Goal: Task Accomplishment & Management: Complete application form

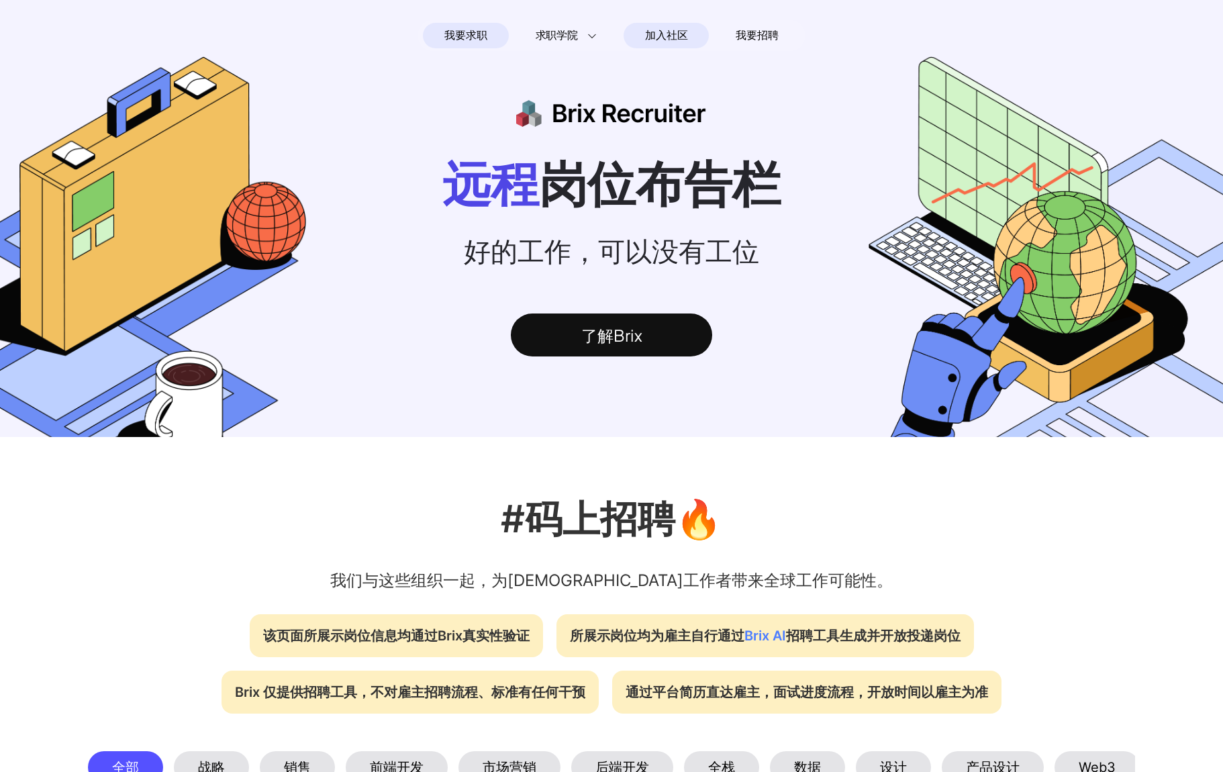
click at [664, 33] on span "加入社区" at bounding box center [666, 35] width 42 height 21
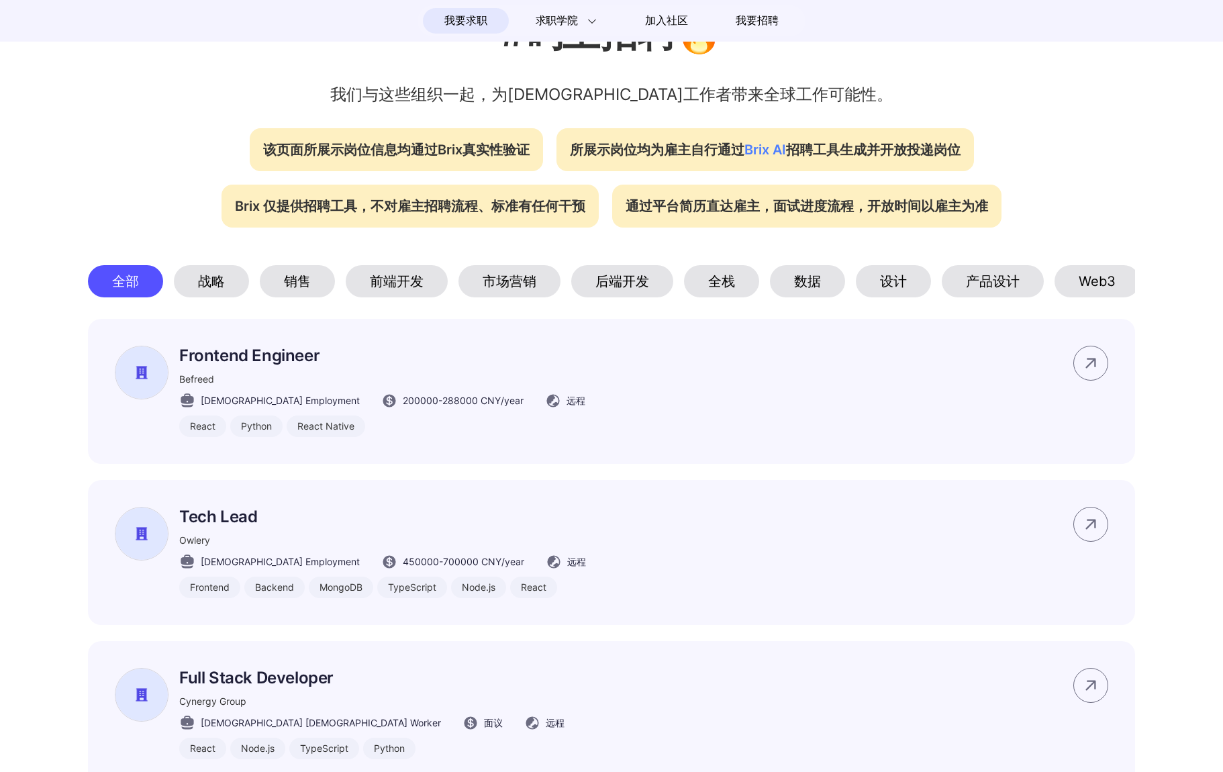
scroll to position [499, 0]
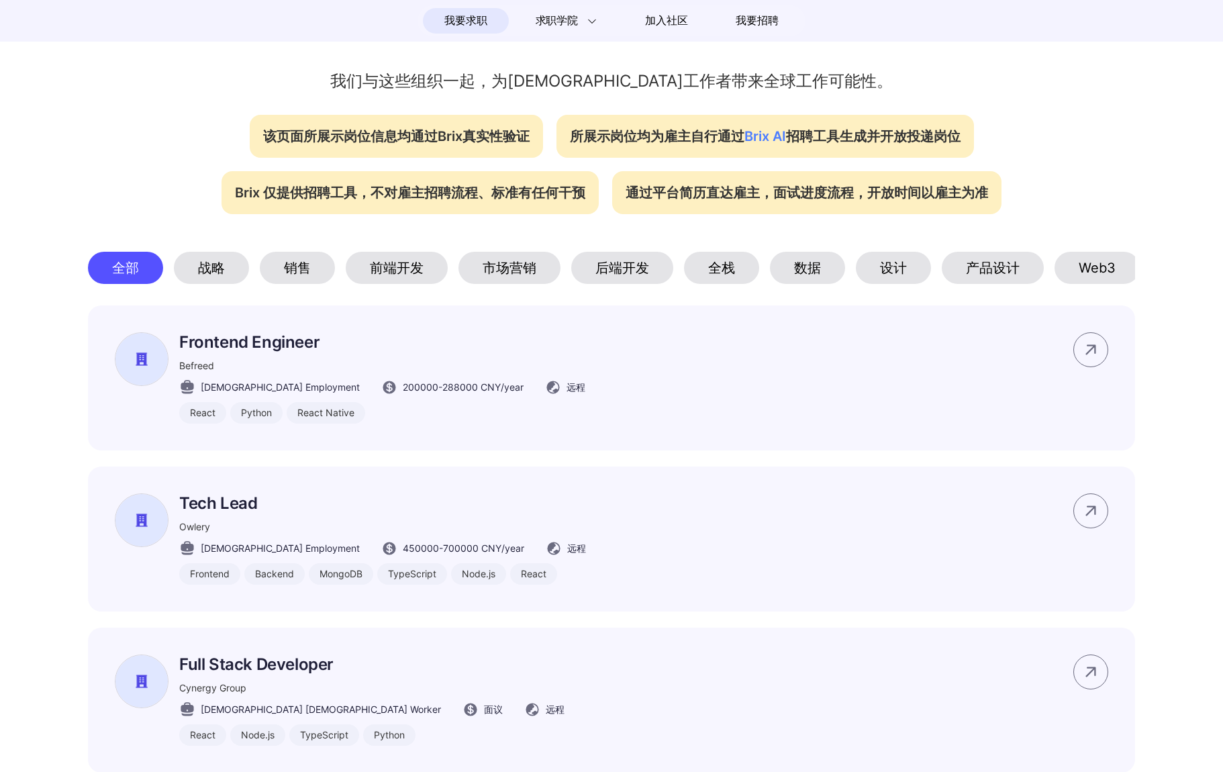
click at [397, 269] on div "前端开发" at bounding box center [397, 268] width 102 height 32
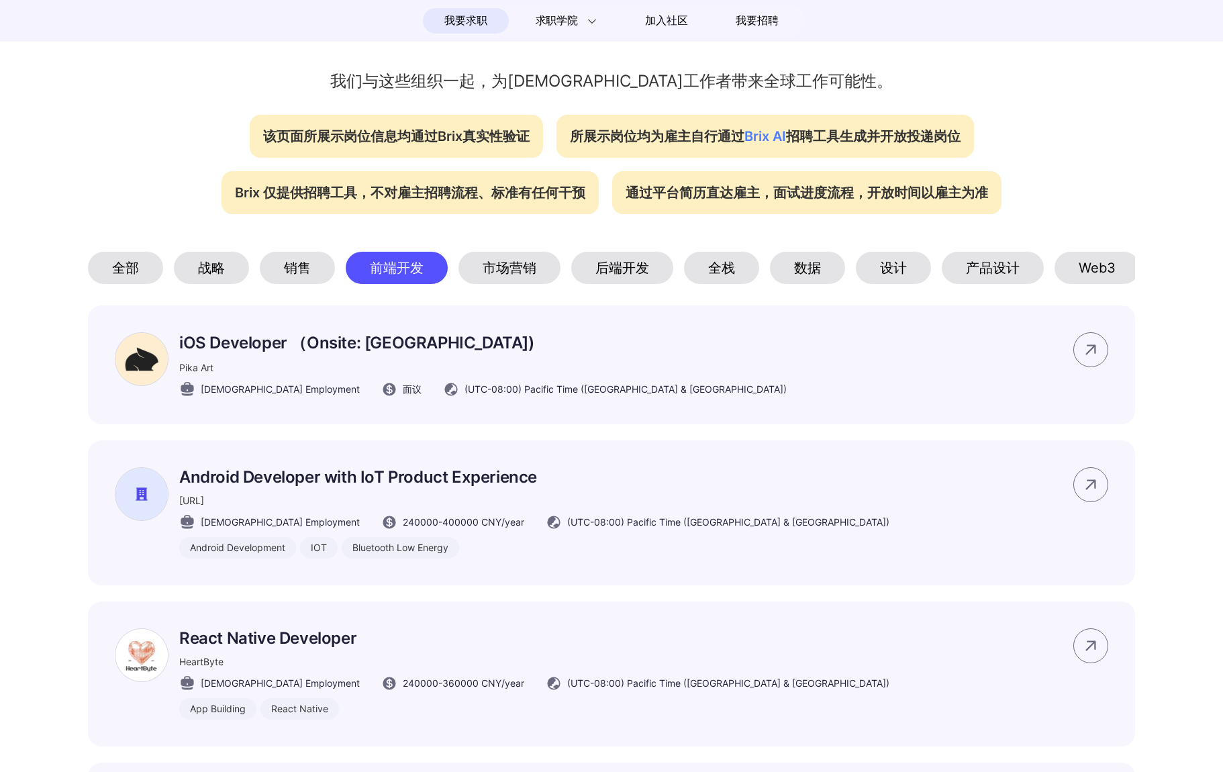
click at [1078, 268] on div "Web3" at bounding box center [1096, 268] width 85 height 32
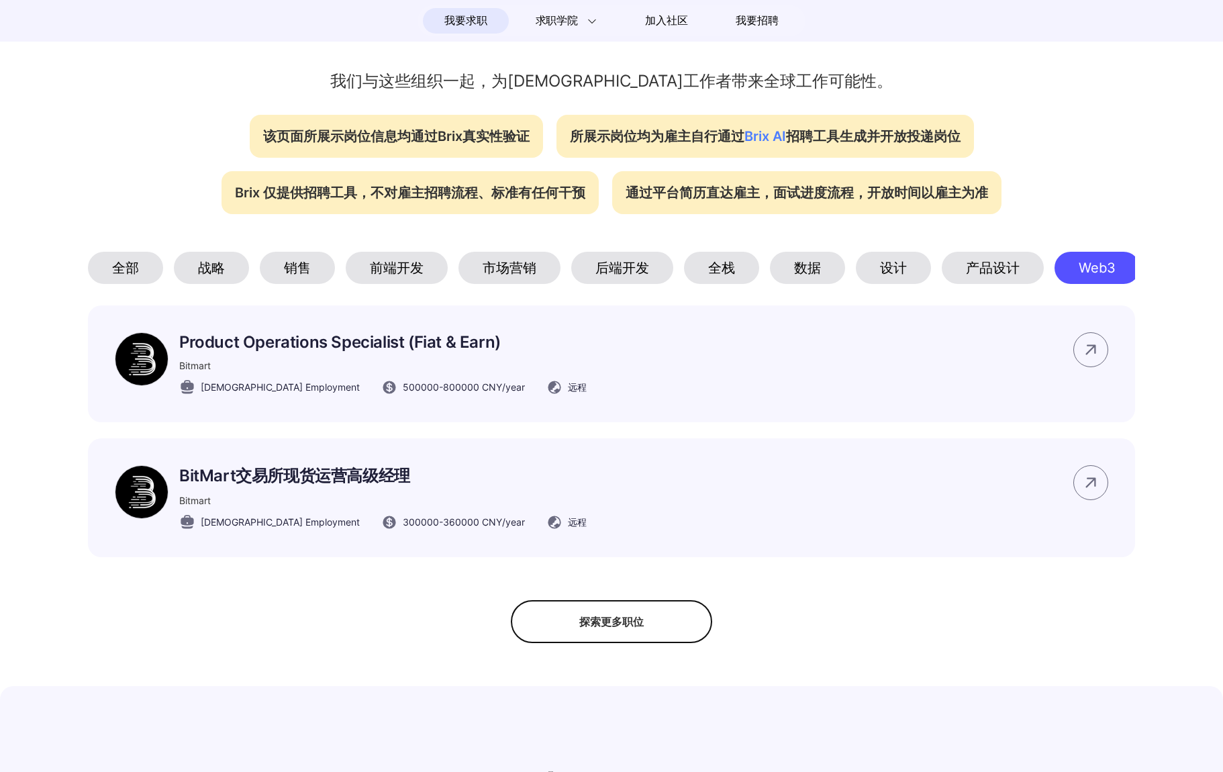
click at [588, 622] on div "探索更多职位" at bounding box center [611, 621] width 201 height 43
click at [633, 632] on div "隐藏更多职位" at bounding box center [611, 621] width 201 height 43
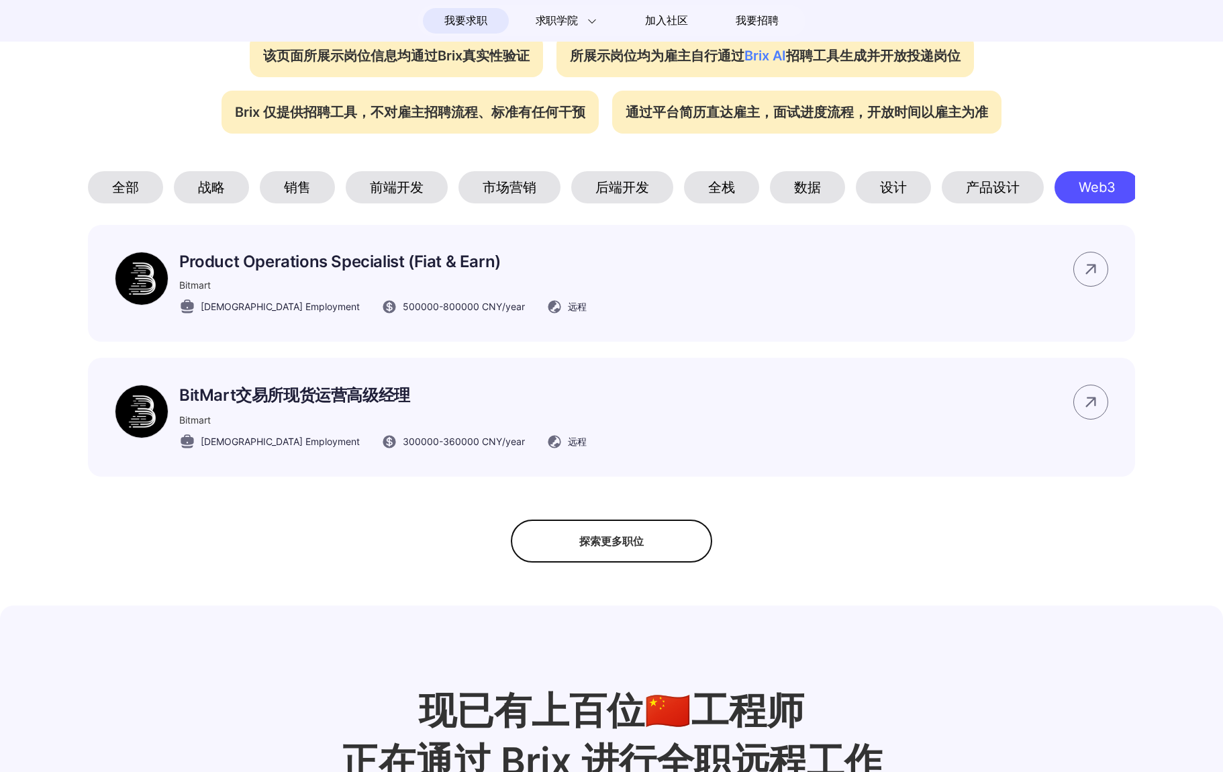
scroll to position [456, 0]
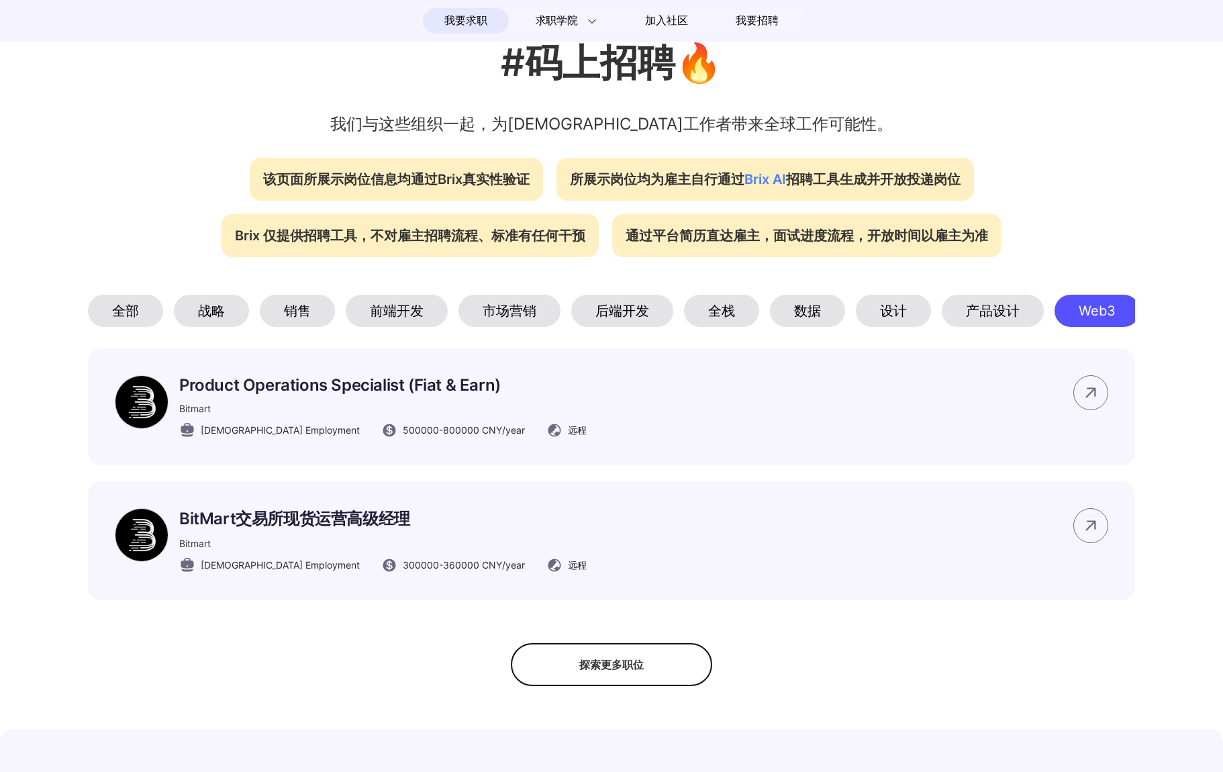
click at [209, 312] on div "战略" at bounding box center [211, 311] width 75 height 32
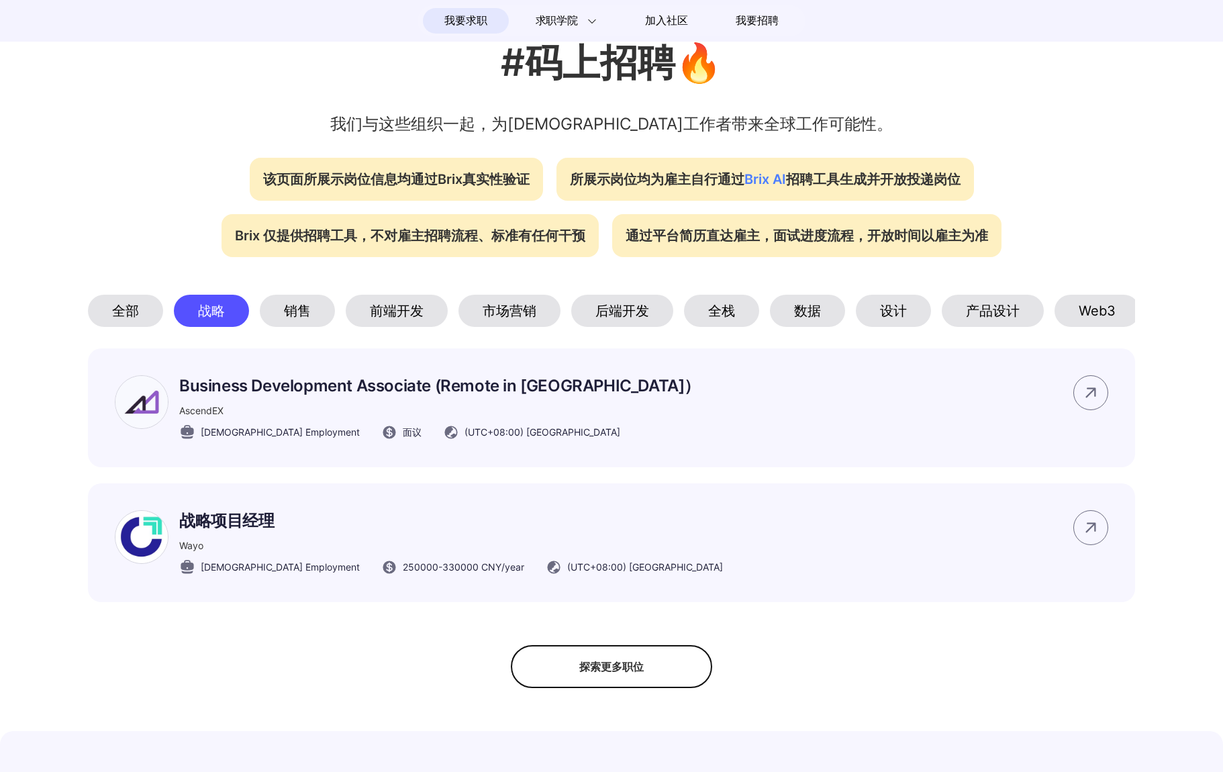
click at [129, 327] on div "全部" at bounding box center [125, 311] width 75 height 32
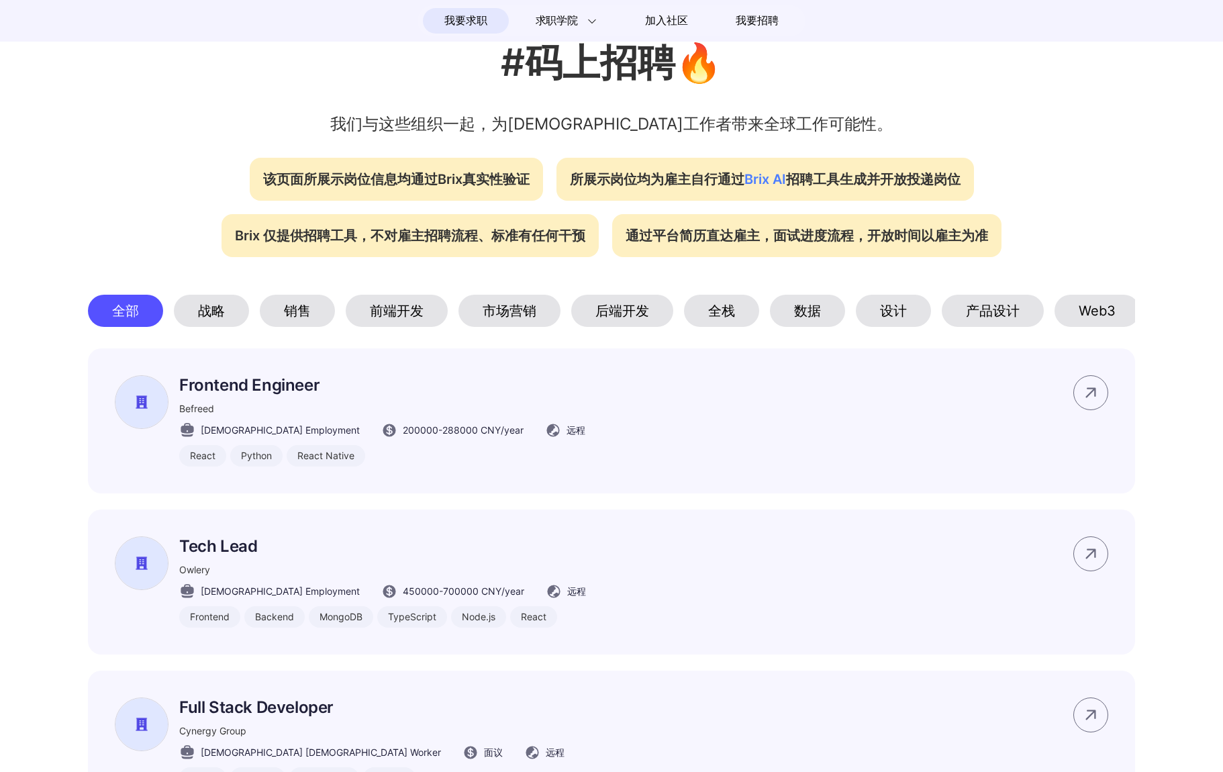
click at [1084, 394] on icon at bounding box center [1091, 393] width 20 height 20
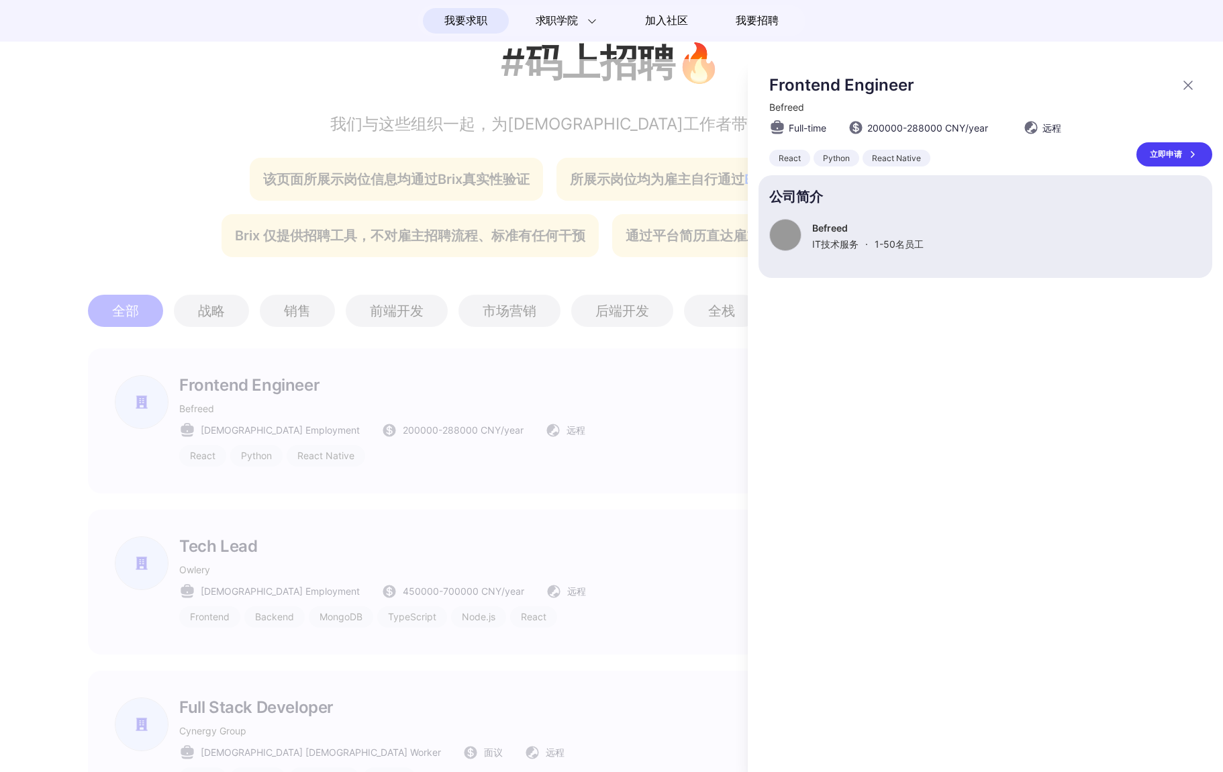
scroll to position [0, 0]
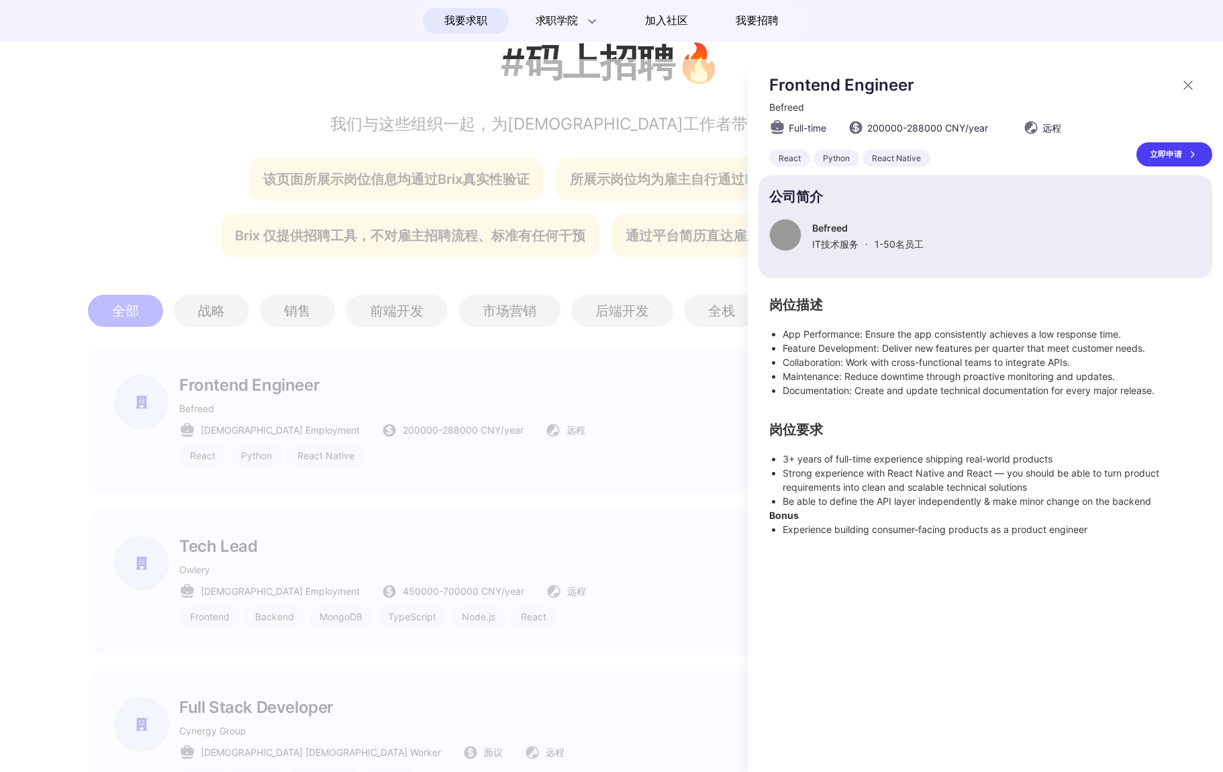
click at [847, 234] on aside "Befreed IT技术服务 · 1-50 名员工" at bounding box center [867, 236] width 111 height 29
click at [795, 234] on div at bounding box center [785, 235] width 32 height 32
click at [1190, 154] on icon at bounding box center [1191, 154] width 13 height 13
click at [368, 444] on div at bounding box center [611, 415] width 1223 height 713
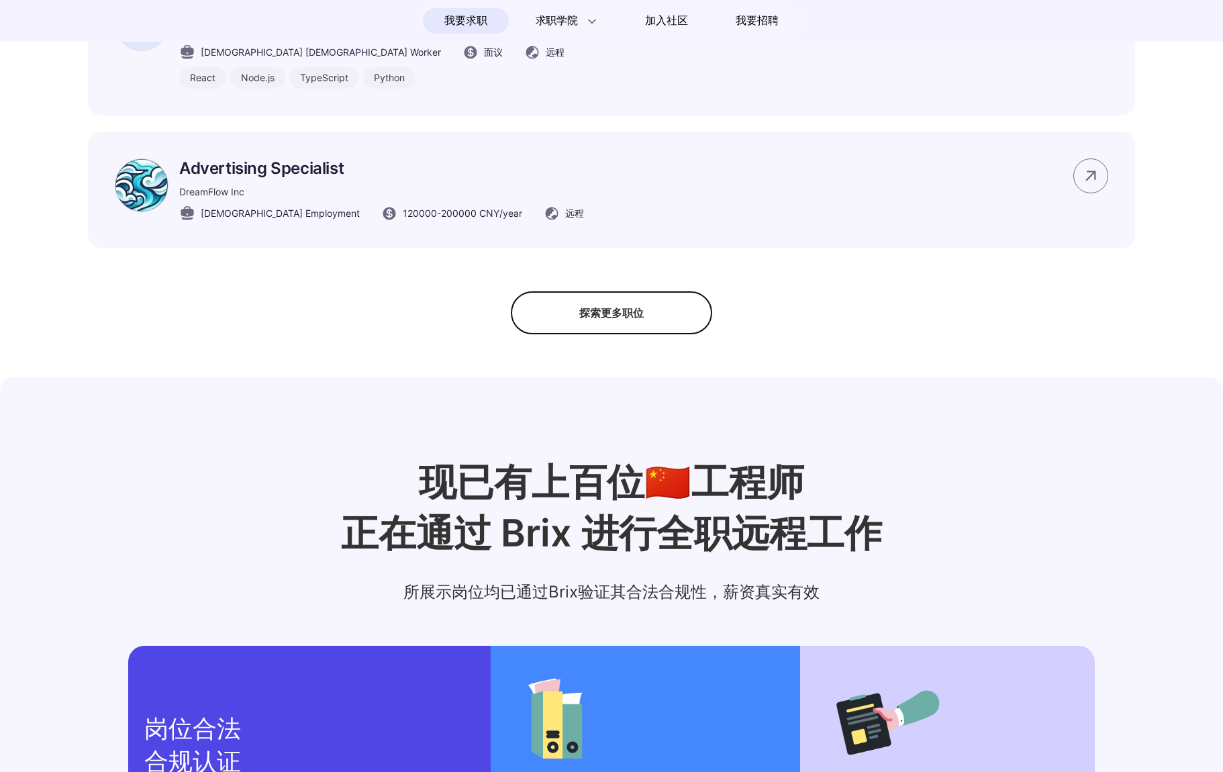
scroll to position [1252, 0]
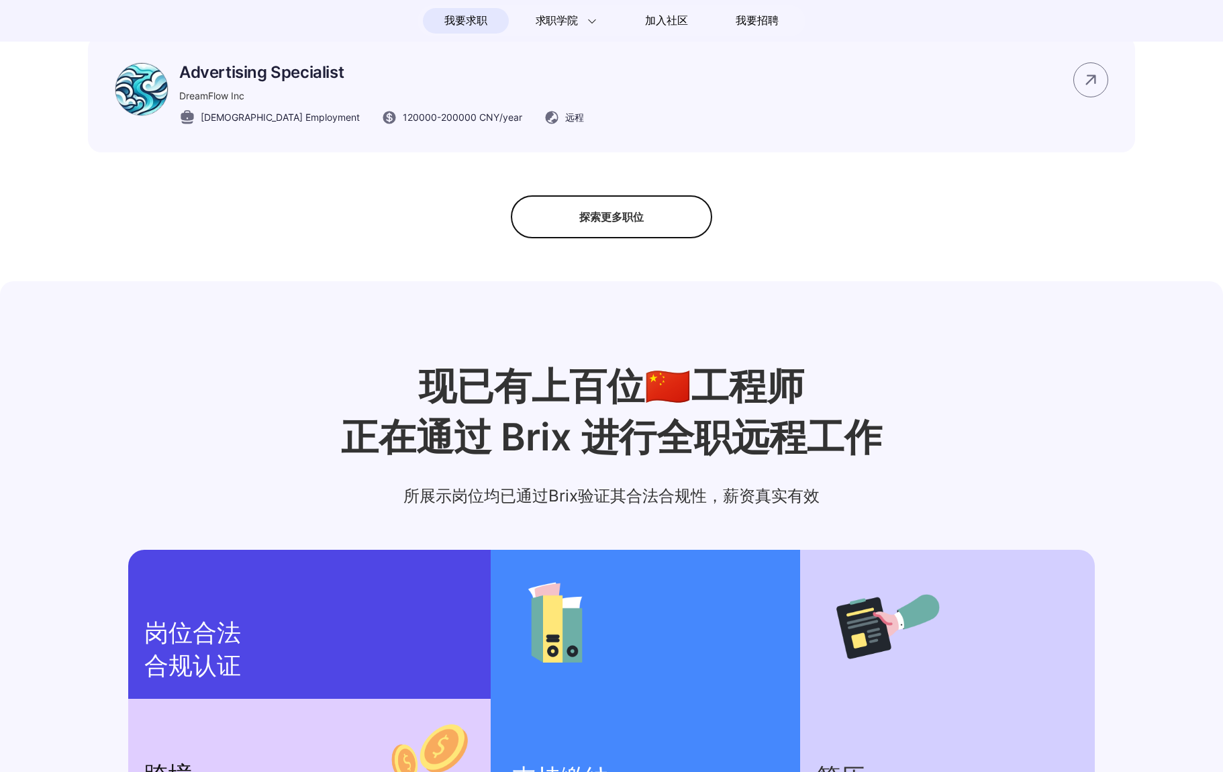
click at [621, 230] on div "探索更多职位" at bounding box center [611, 216] width 201 height 43
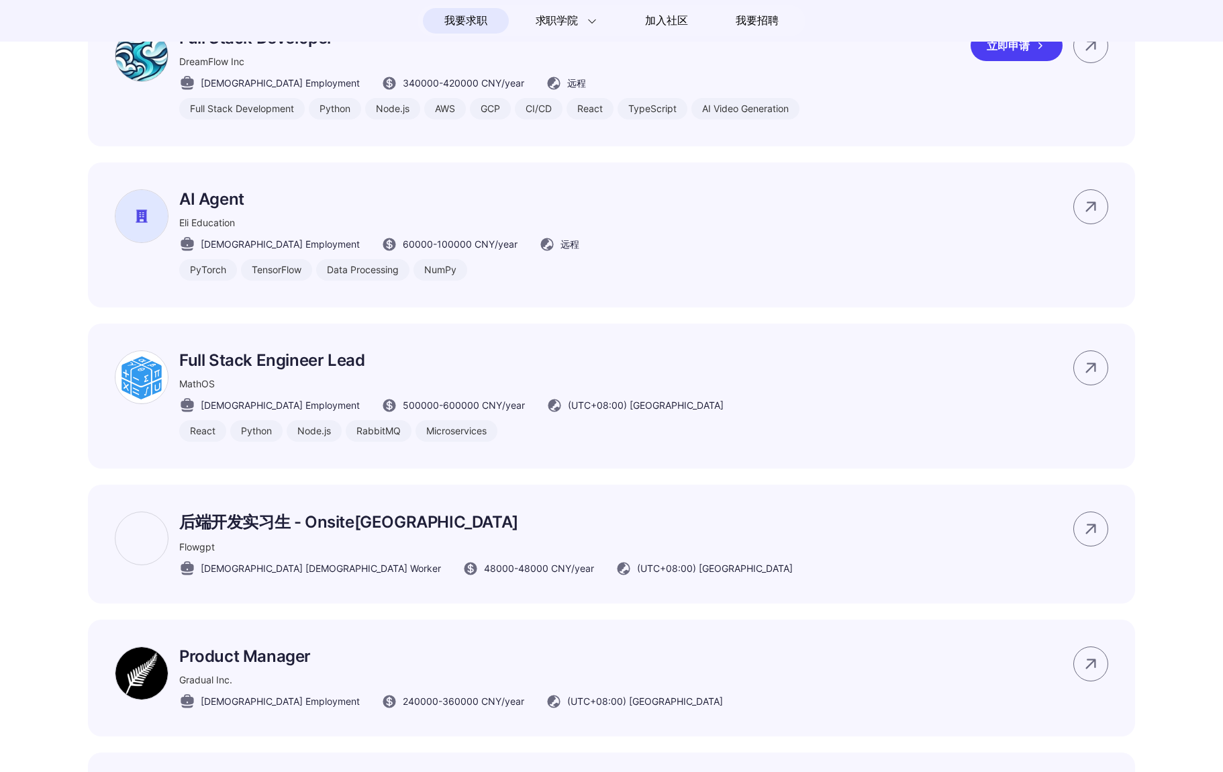
scroll to position [3638, 0]
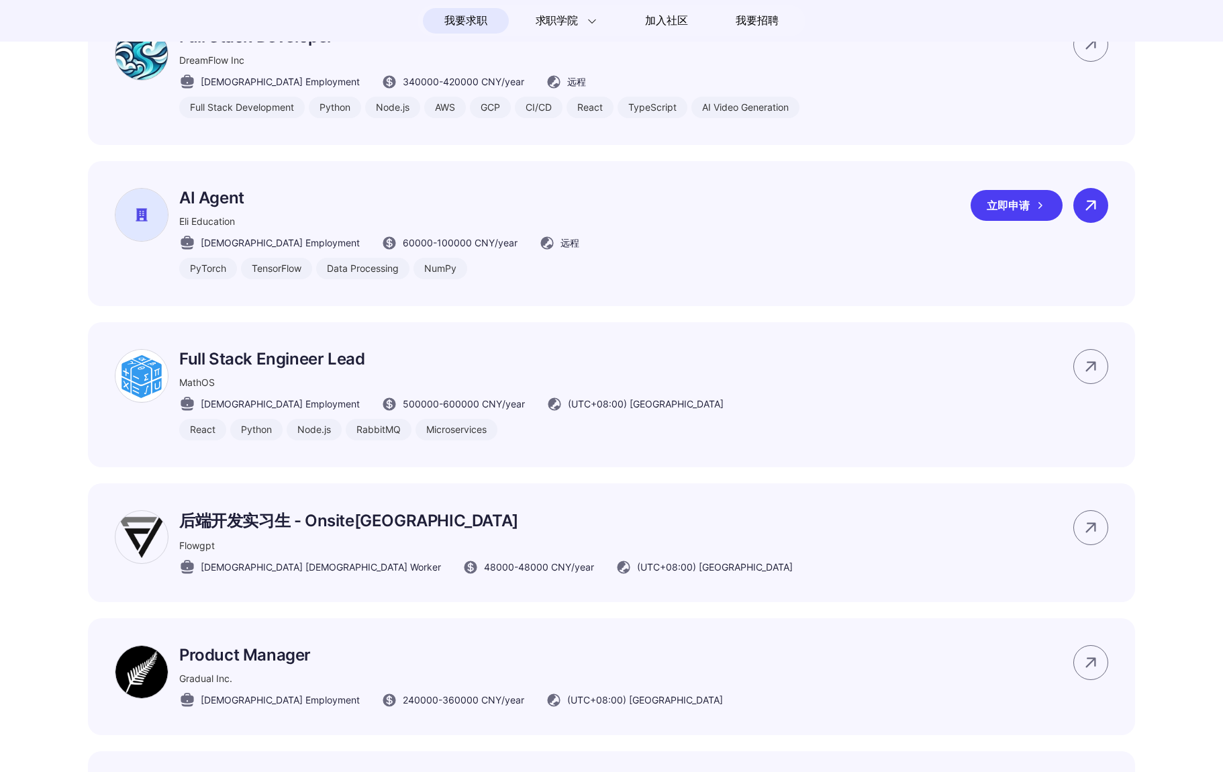
click at [1093, 213] on icon at bounding box center [1091, 205] width 20 height 20
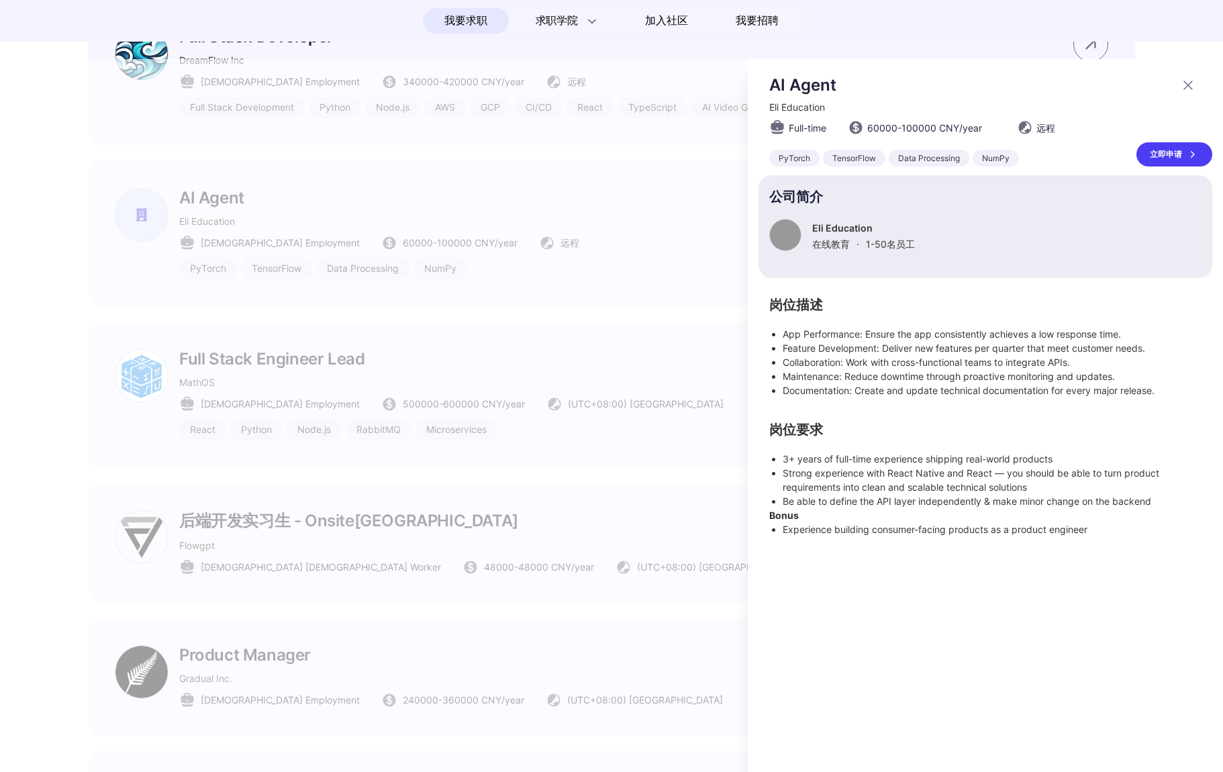
scroll to position [0, 0]
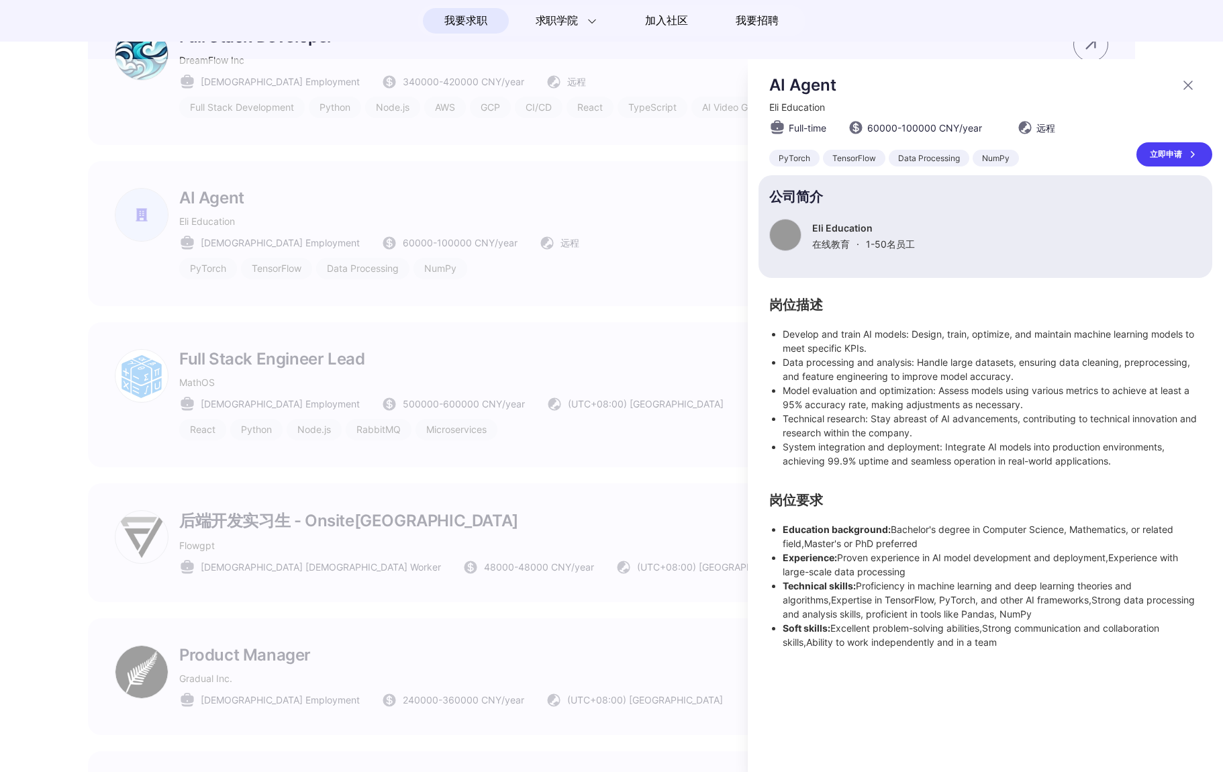
click at [1162, 148] on div "立即申请" at bounding box center [1174, 154] width 76 height 24
click at [646, 323] on div at bounding box center [611, 415] width 1223 height 713
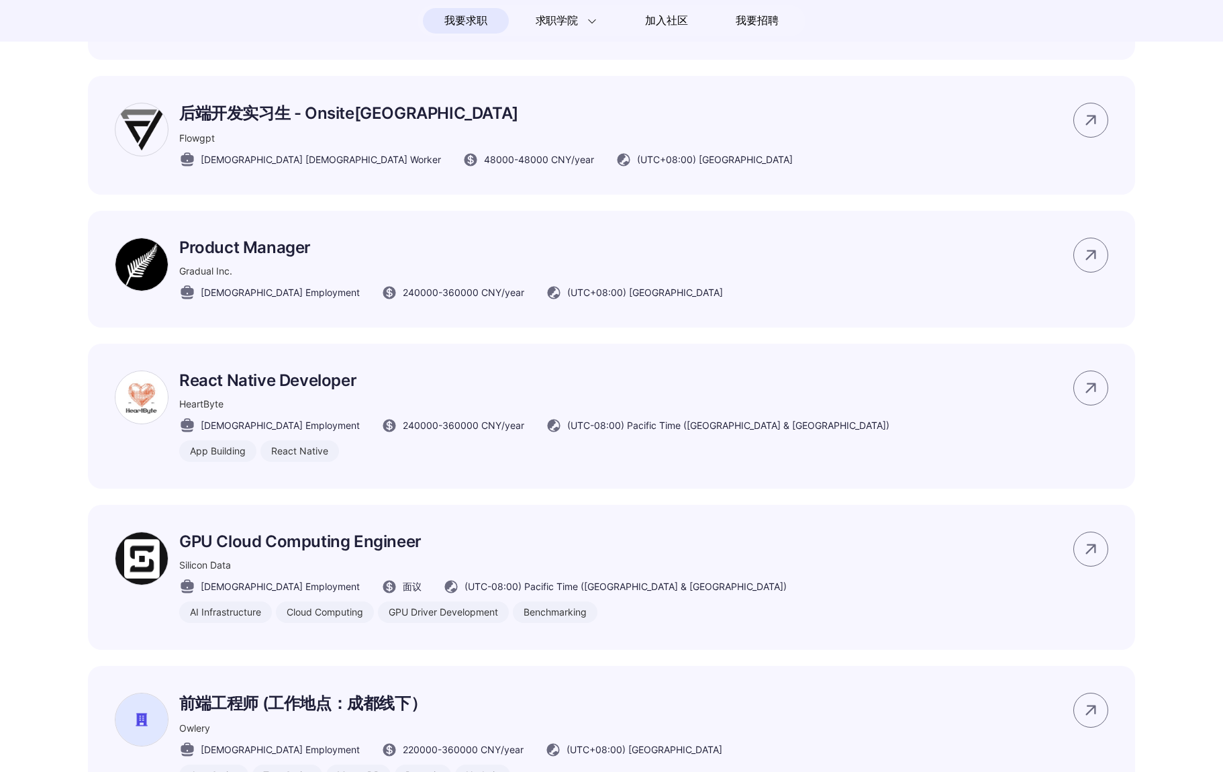
scroll to position [4069, 0]
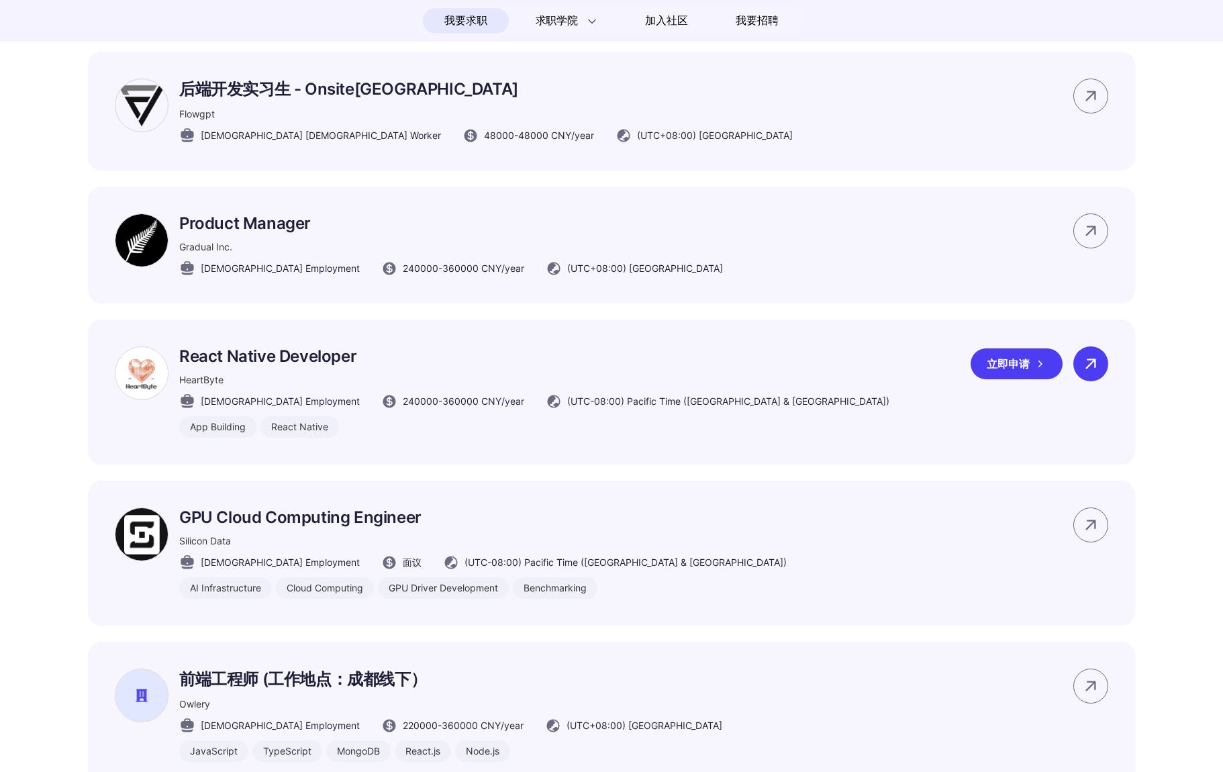
click at [1085, 370] on icon at bounding box center [1091, 364] width 20 height 20
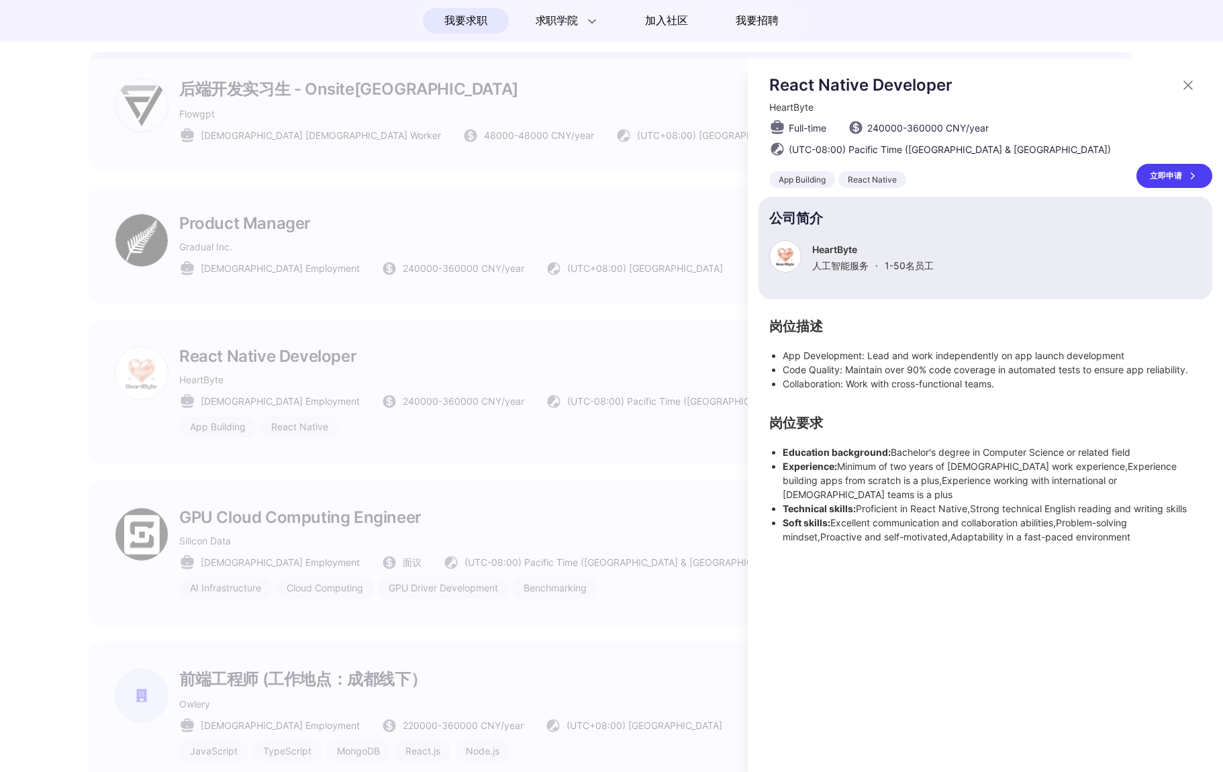
click at [1178, 179] on div "立即申请" at bounding box center [1174, 176] width 76 height 24
click at [283, 335] on div at bounding box center [611, 415] width 1223 height 713
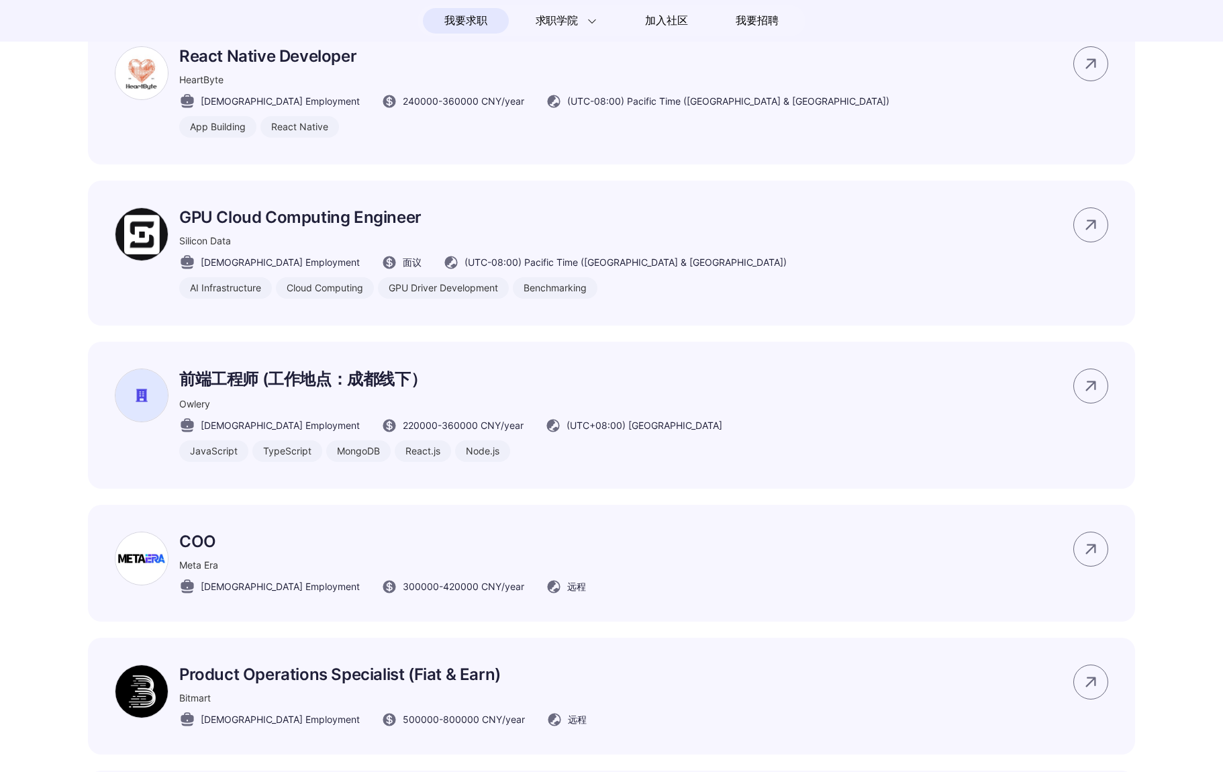
scroll to position [4376, 0]
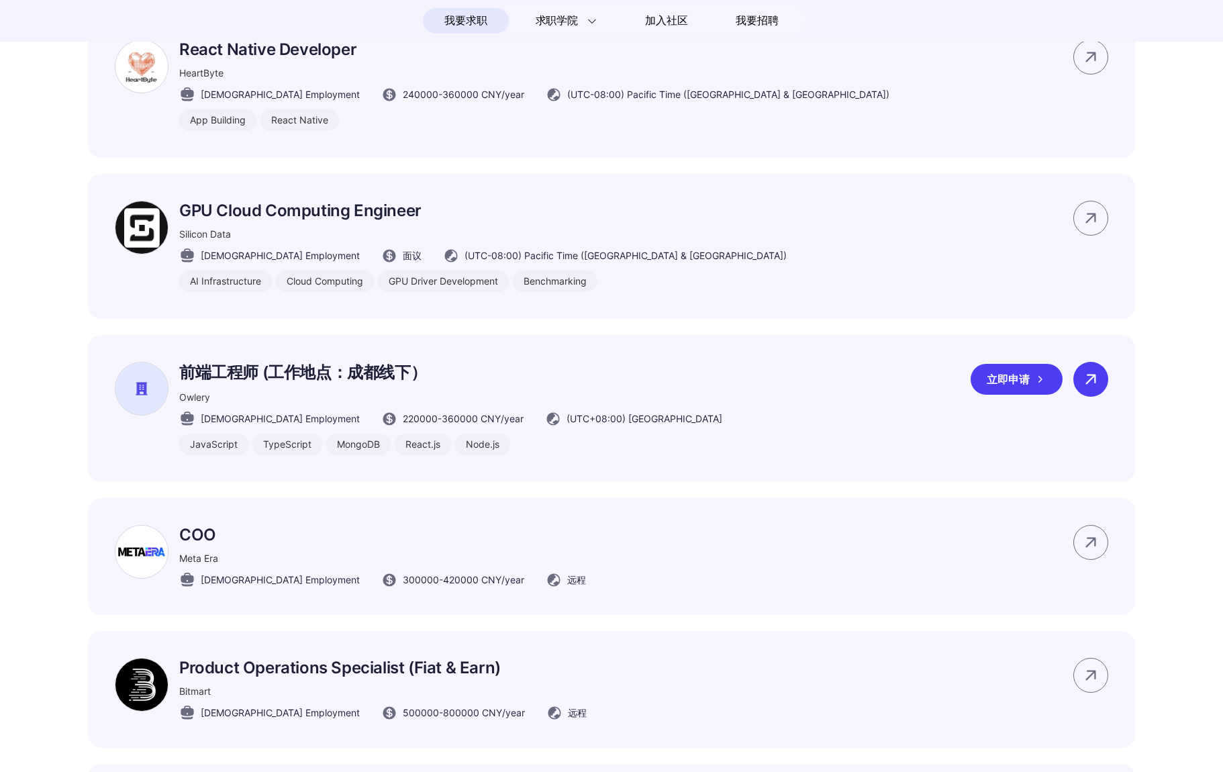
click at [1083, 386] on icon at bounding box center [1091, 379] width 20 height 20
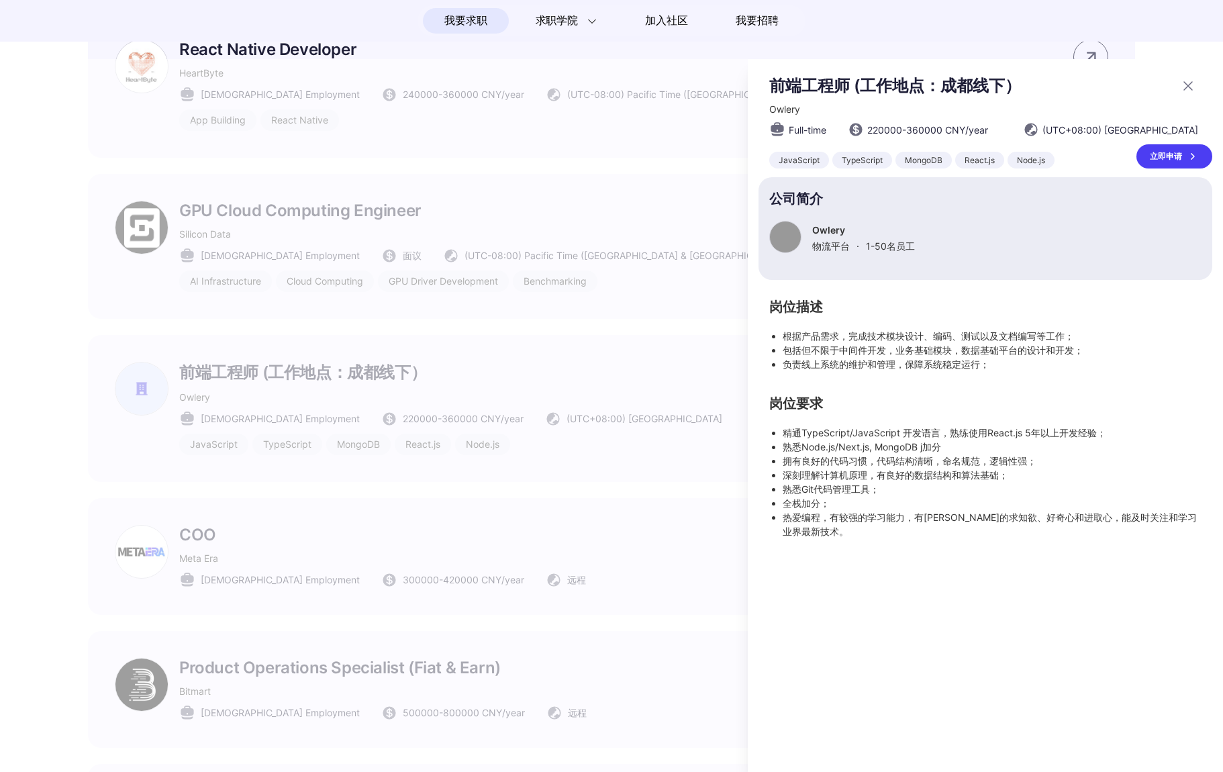
click at [1166, 161] on div "立即申请" at bounding box center [1174, 156] width 76 height 24
click at [506, 259] on div at bounding box center [611, 415] width 1223 height 713
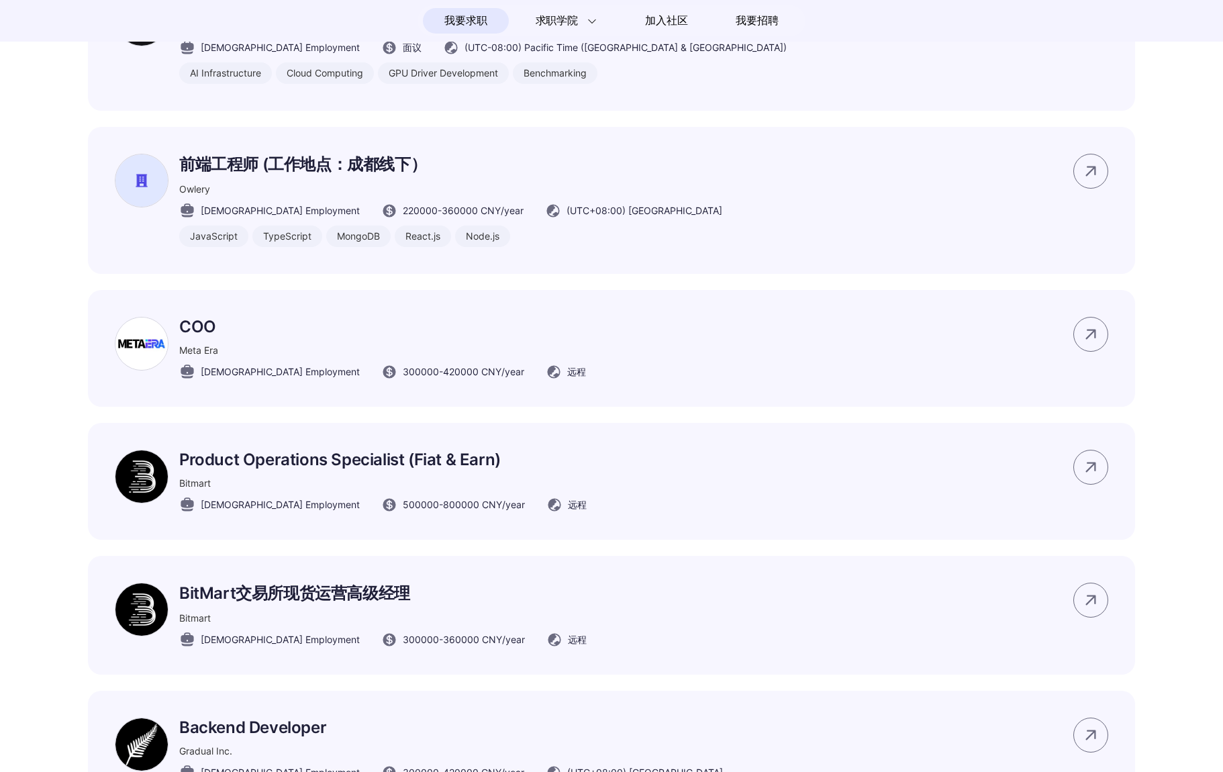
scroll to position [4648, 0]
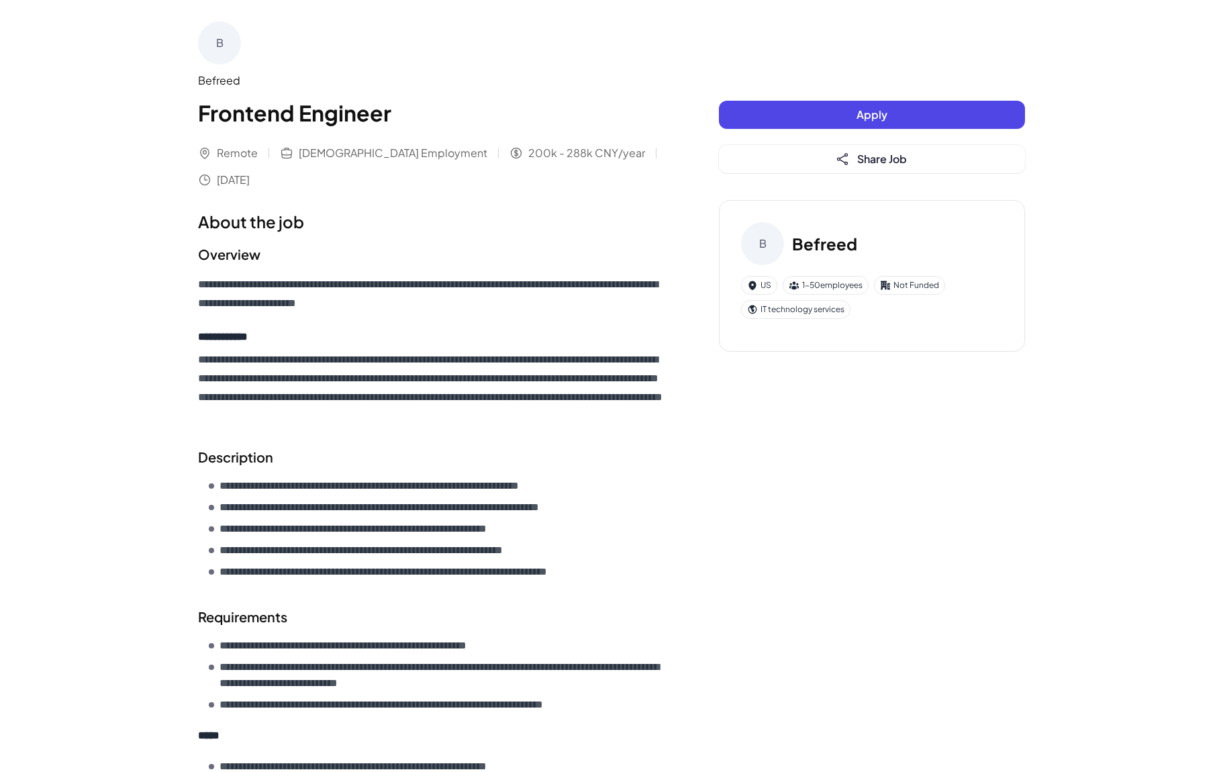
click at [893, 120] on button "Apply" at bounding box center [872, 115] width 306 height 28
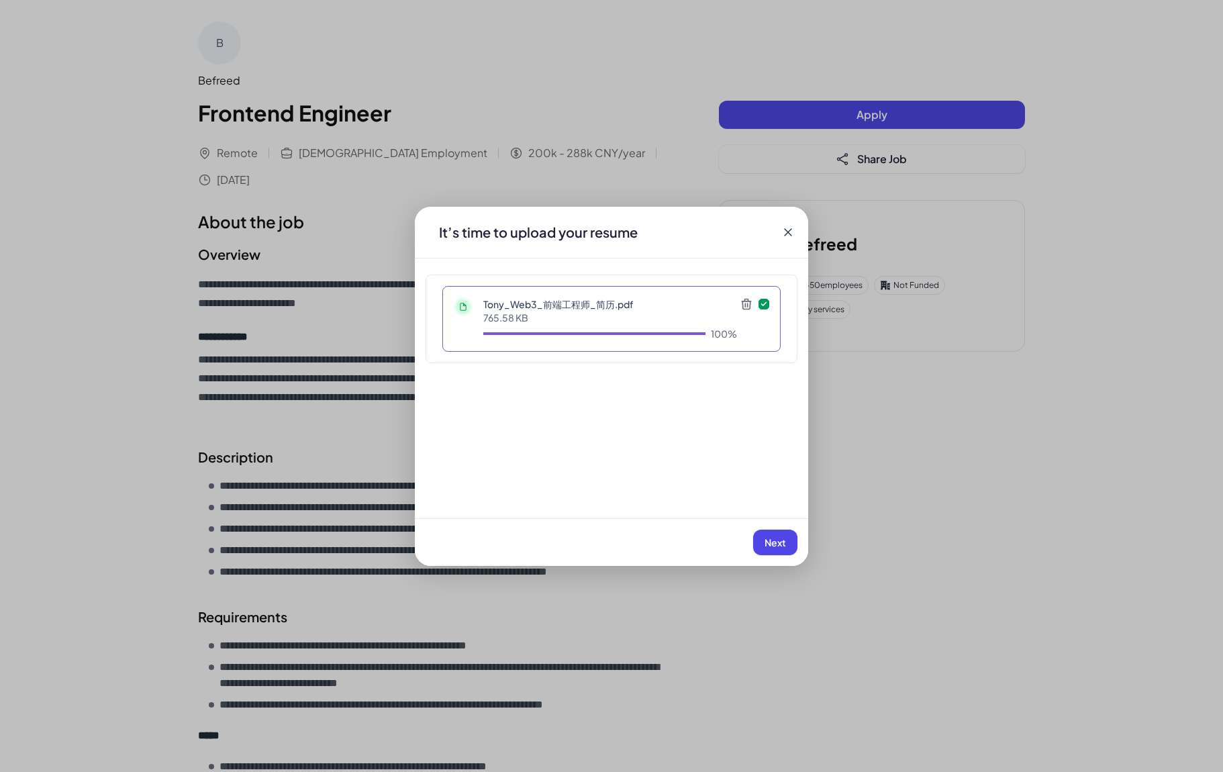
click at [785, 550] on button "Next" at bounding box center [775, 543] width 44 height 26
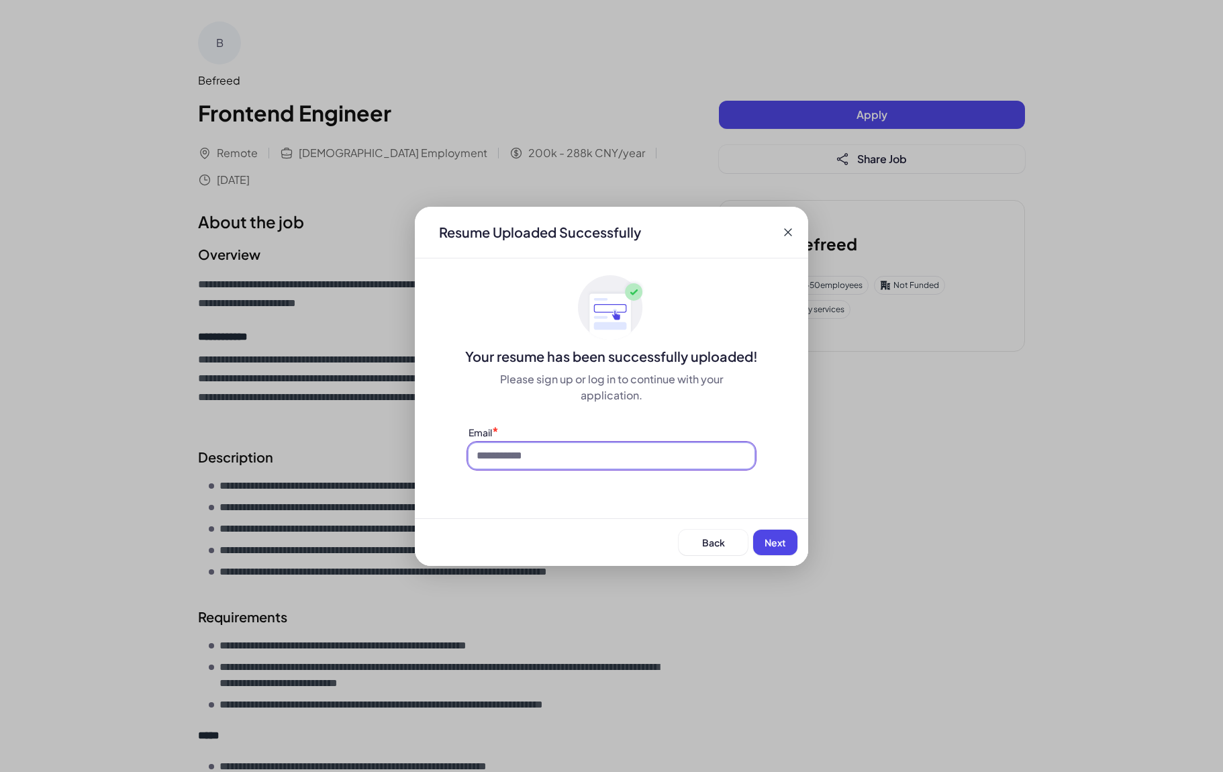
click at [658, 454] on input at bounding box center [611, 456] width 286 height 26
type input "*"
type input "**********"
drag, startPoint x: 764, startPoint y: 540, endPoint x: 771, endPoint y: 543, distance: 7.2
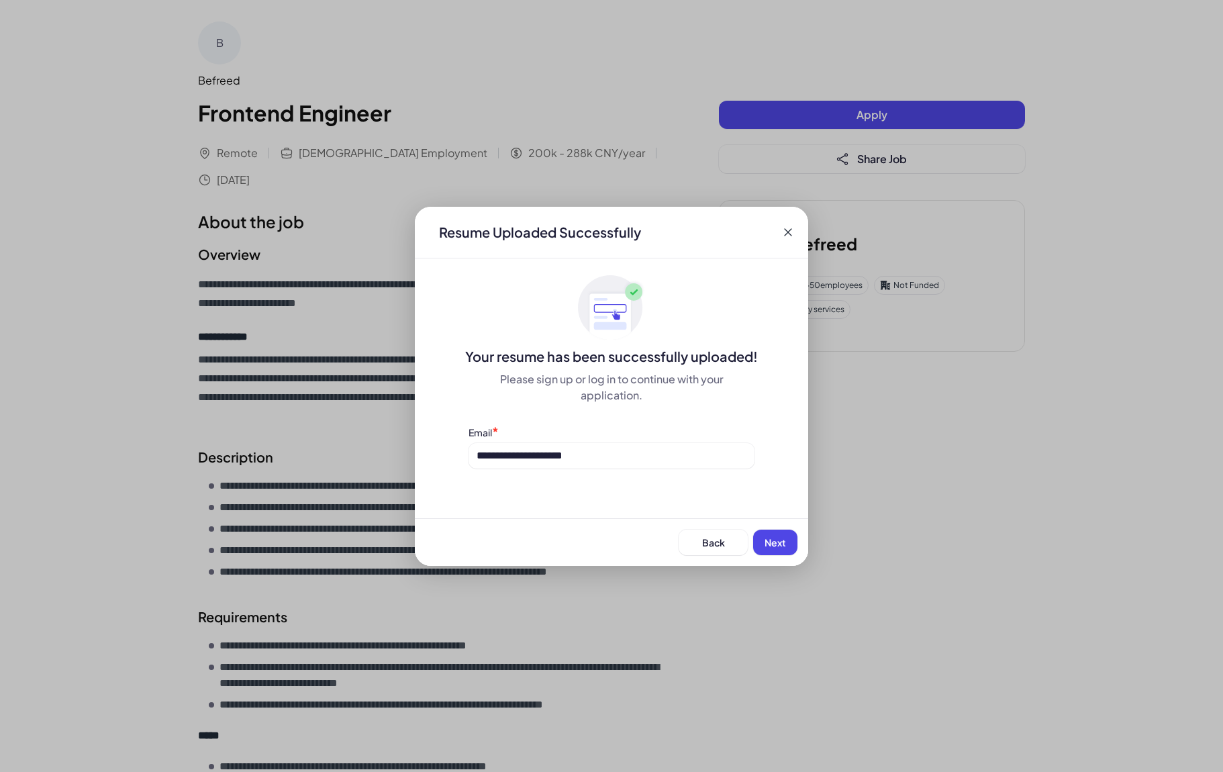
click at [765, 540] on span "Next" at bounding box center [774, 542] width 21 height 12
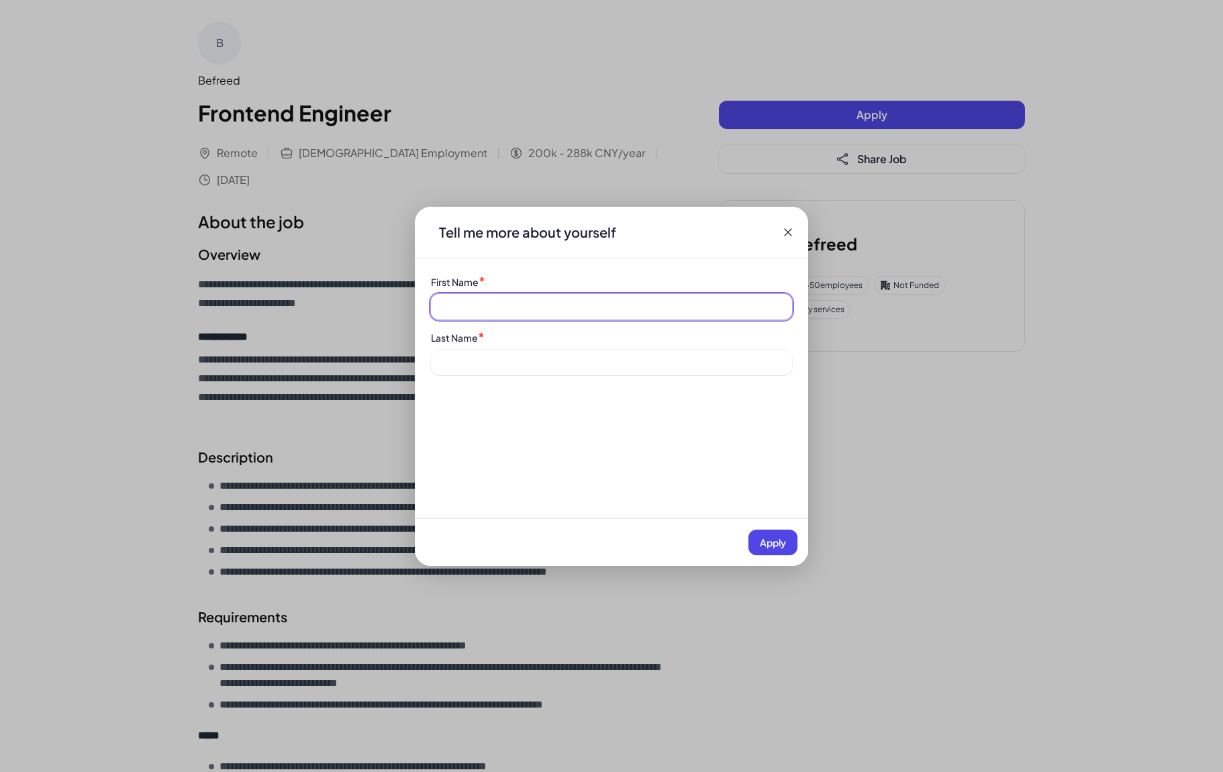
click at [568, 311] on input at bounding box center [611, 307] width 361 height 26
type input "*"
drag, startPoint x: 478, startPoint y: 287, endPoint x: 421, endPoint y: 282, distance: 56.6
click at [421, 282] on div "First Name * Last Name *" at bounding box center [611, 324] width 393 height 101
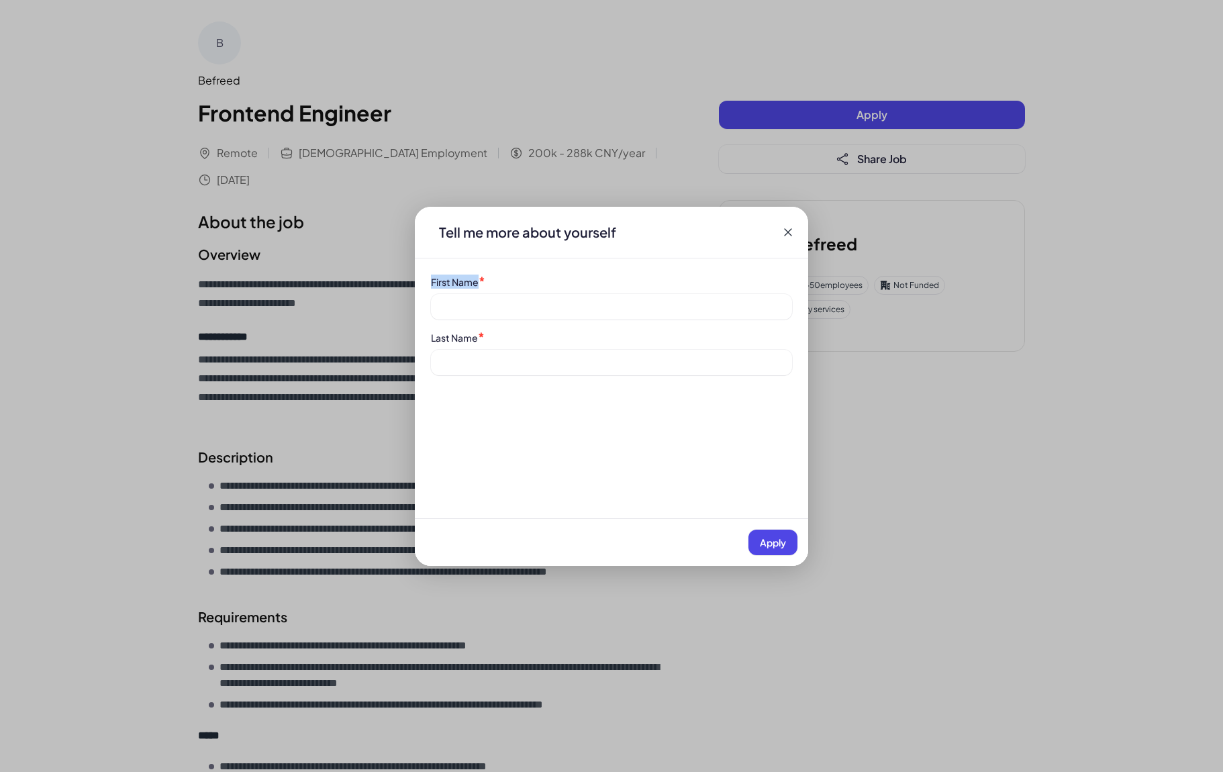
copy label "First Name"
drag, startPoint x: 568, startPoint y: 291, endPoint x: 558, endPoint y: 292, distance: 9.4
click at [567, 291] on div "First Name *" at bounding box center [611, 296] width 361 height 45
click at [533, 313] on input at bounding box center [611, 307] width 361 height 26
type input "*"
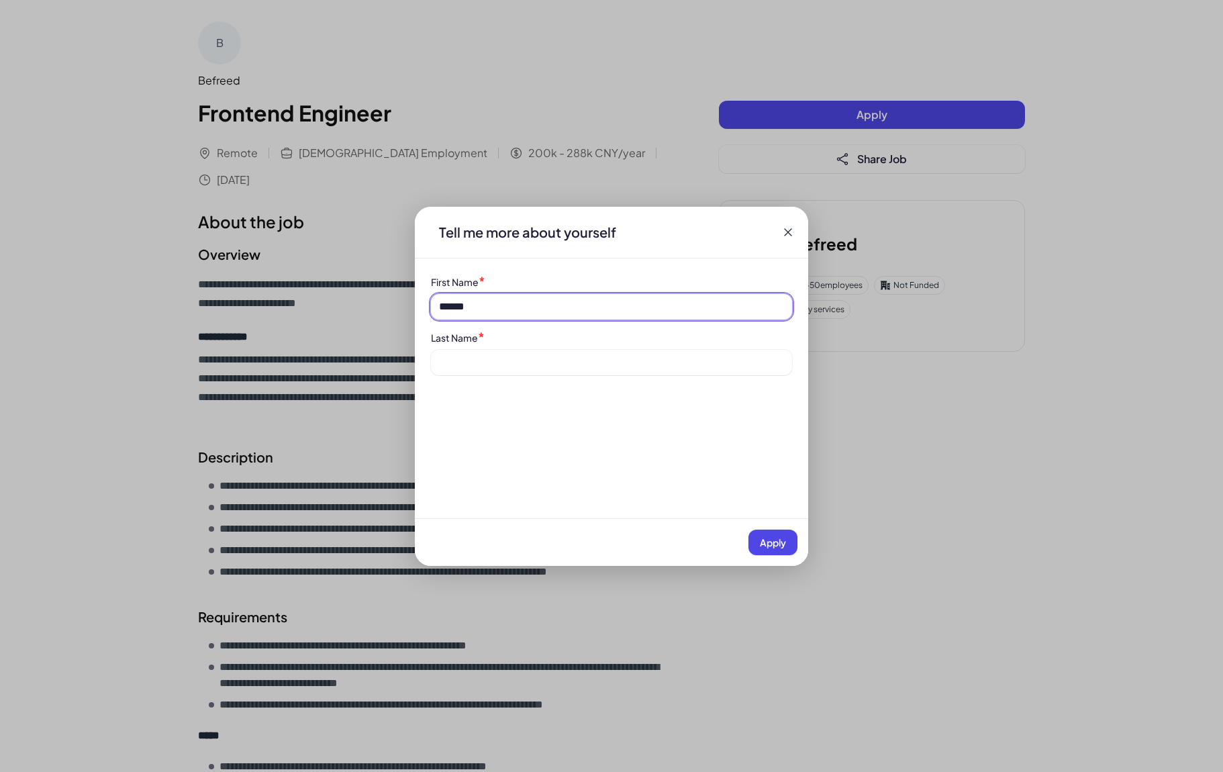
click at [533, 313] on input "******" at bounding box center [611, 307] width 361 height 26
click at [533, 313] on input "****" at bounding box center [611, 307] width 361 height 26
type input "****"
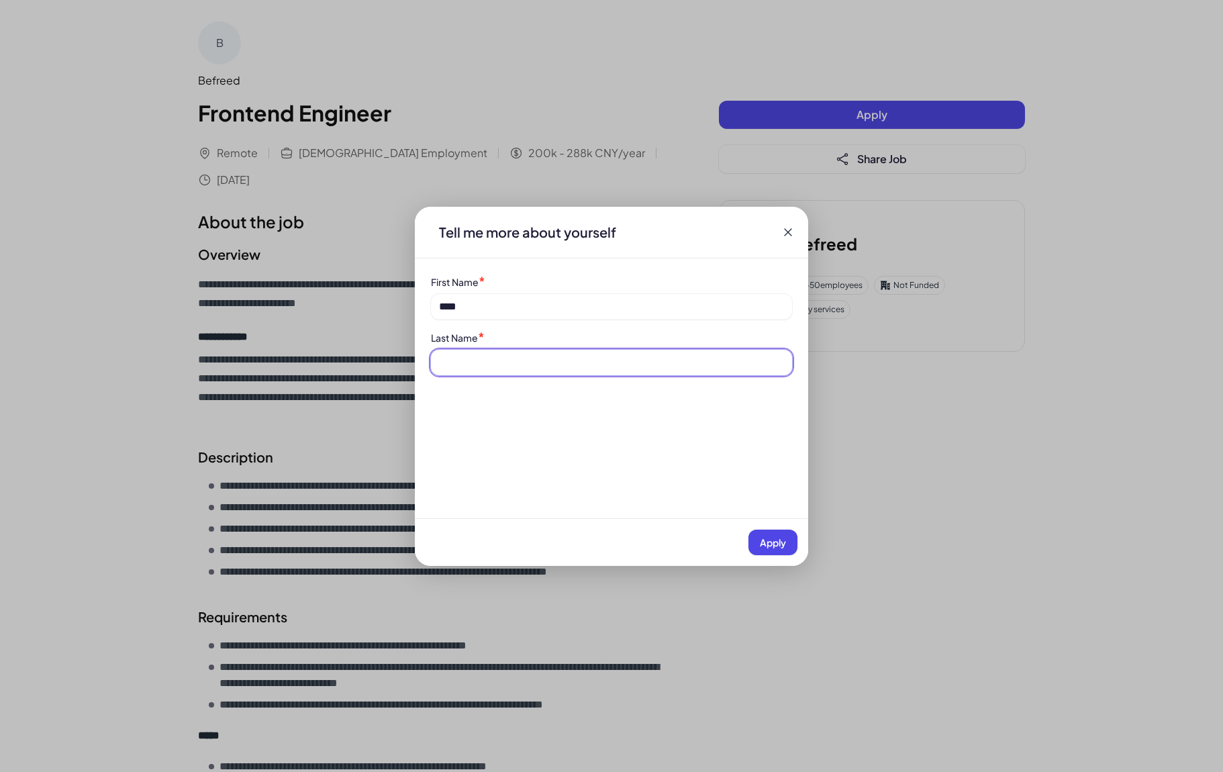
click at [498, 364] on input at bounding box center [611, 363] width 361 height 26
type input "***"
click at [758, 544] on button "Apply" at bounding box center [772, 543] width 49 height 26
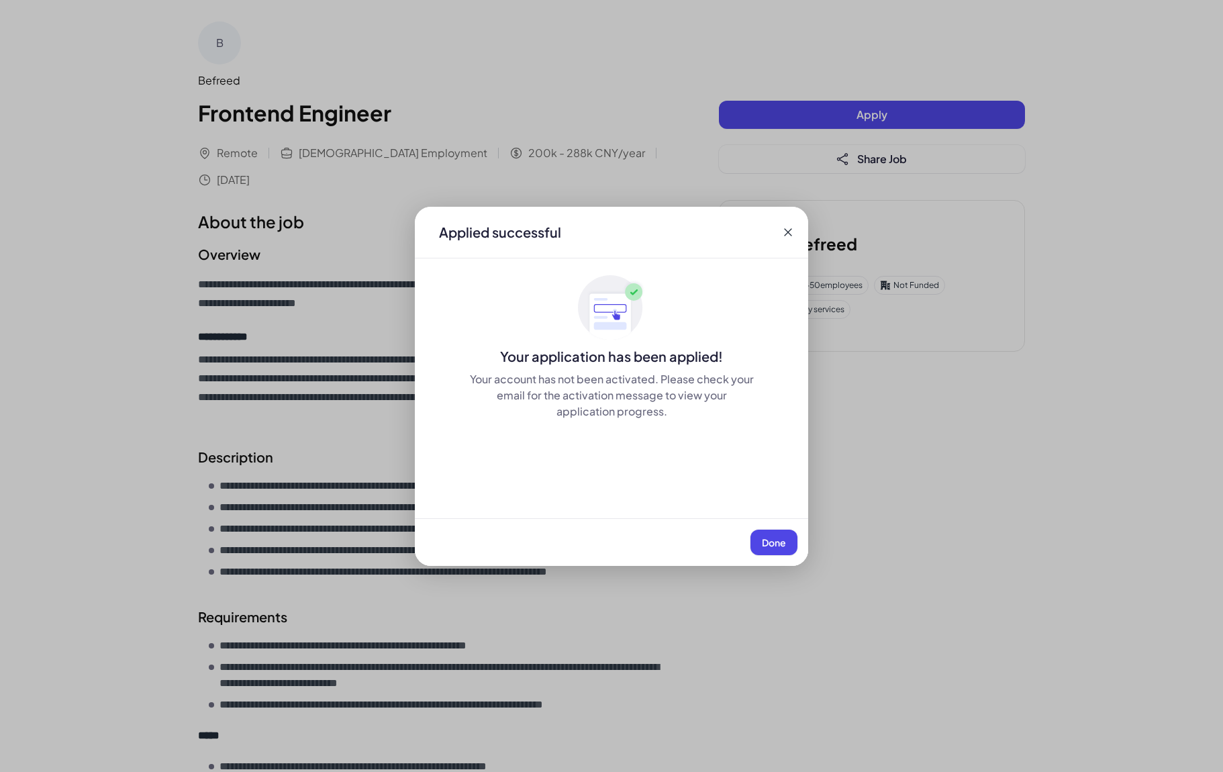
click at [776, 542] on span "Done" at bounding box center [774, 542] width 24 height 12
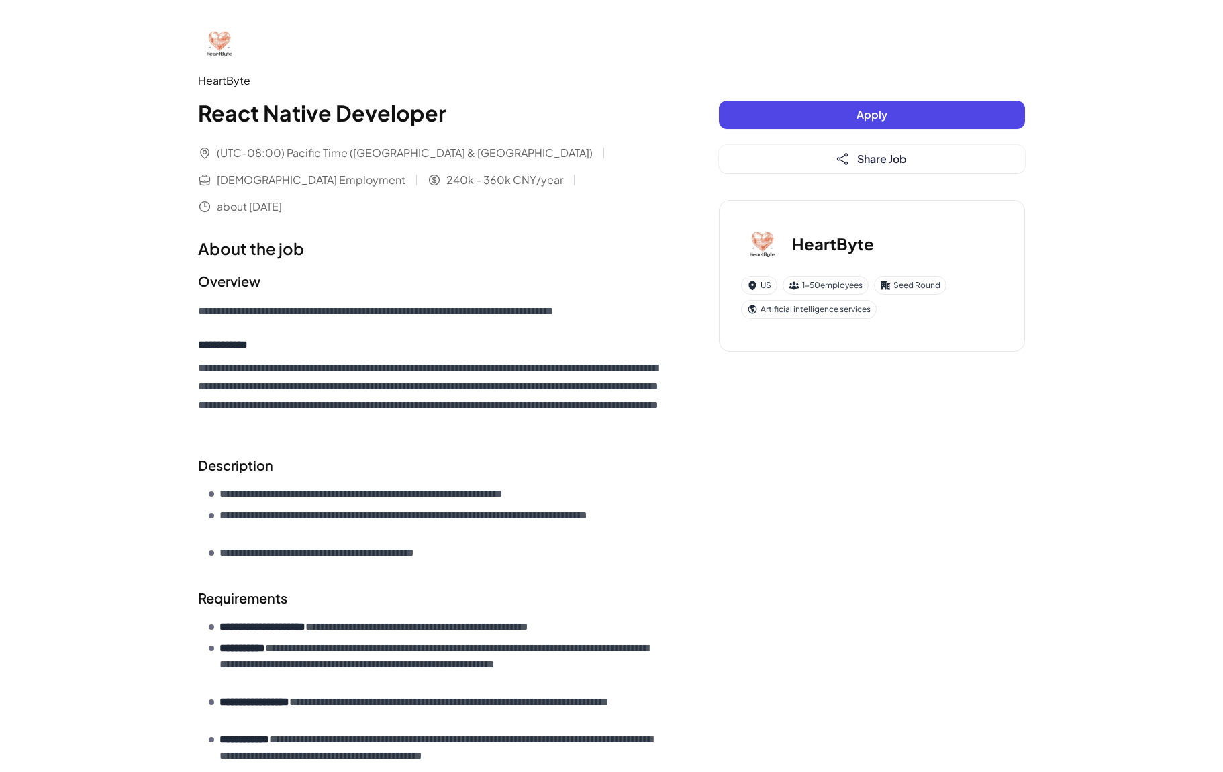
click at [842, 243] on h3 "HeartByte" at bounding box center [833, 244] width 82 height 24
click at [1101, 313] on div "**********" at bounding box center [611, 487] width 1223 height 974
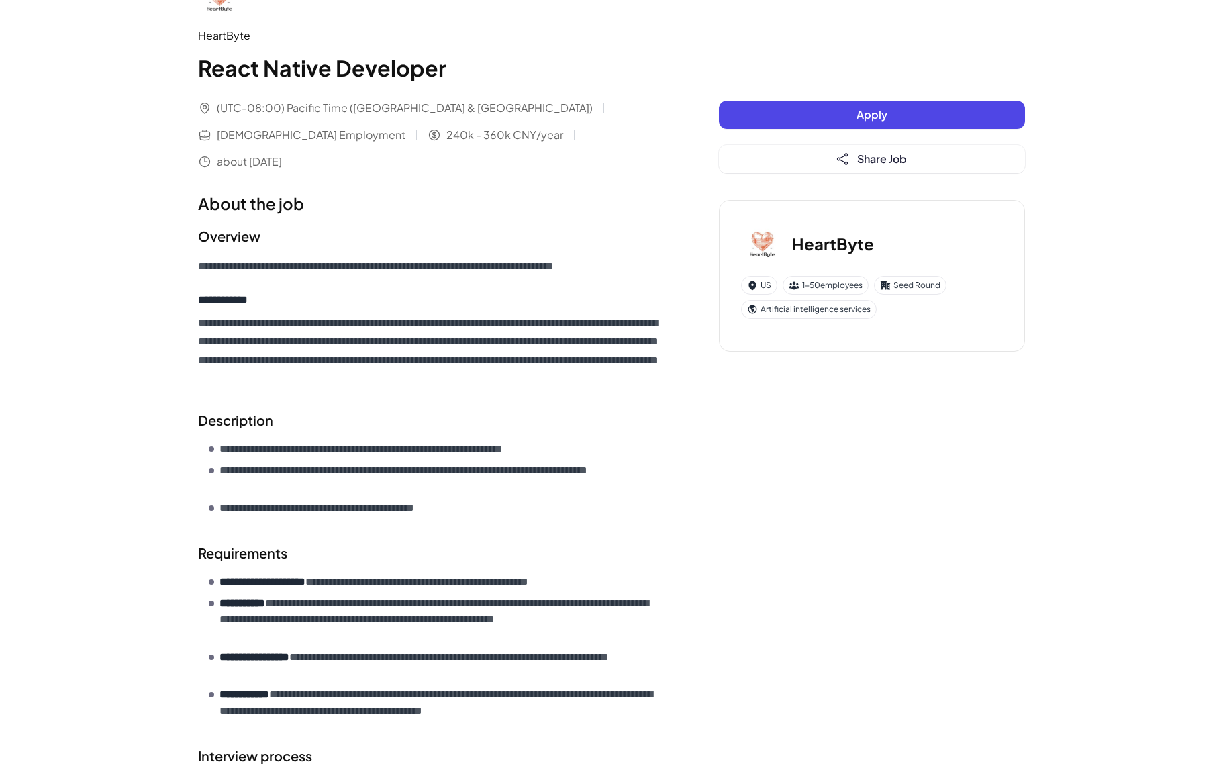
scroll to position [67, 0]
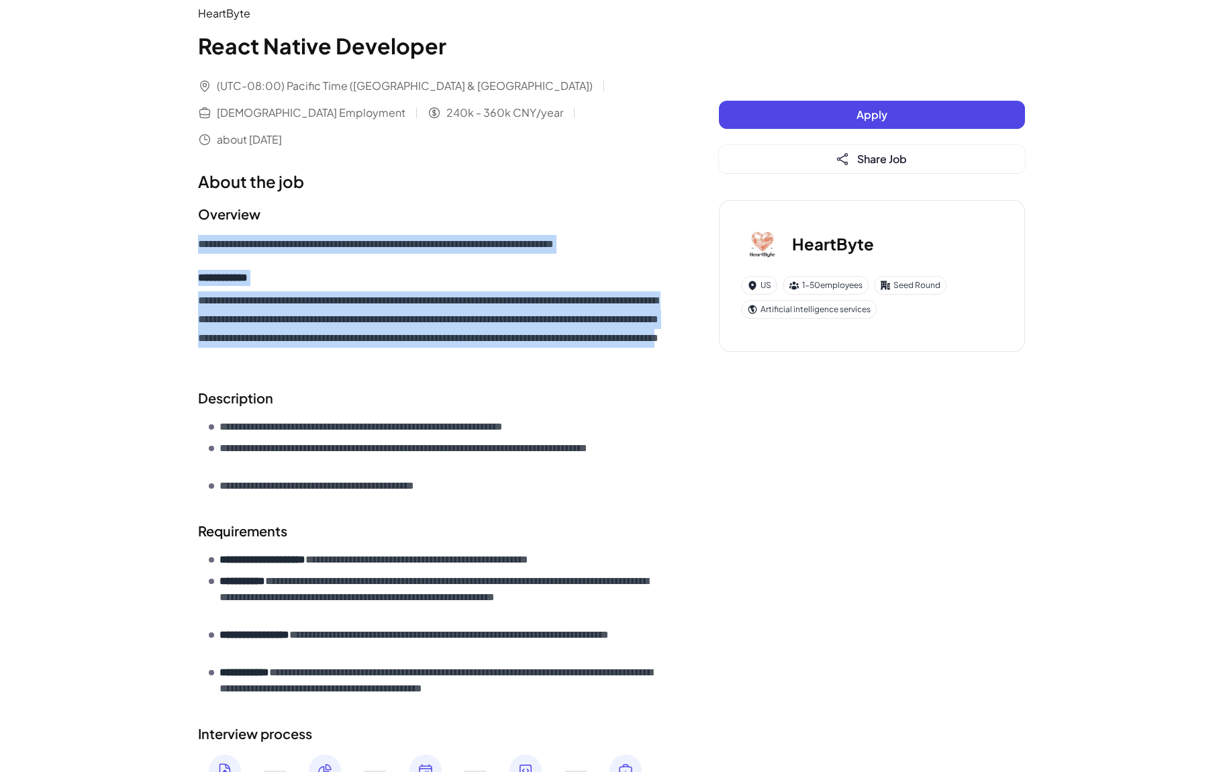
drag, startPoint x: 649, startPoint y: 324, endPoint x: 195, endPoint y: 216, distance: 467.0
click at [195, 216] on div "**********" at bounding box center [611, 390] width 859 height 914
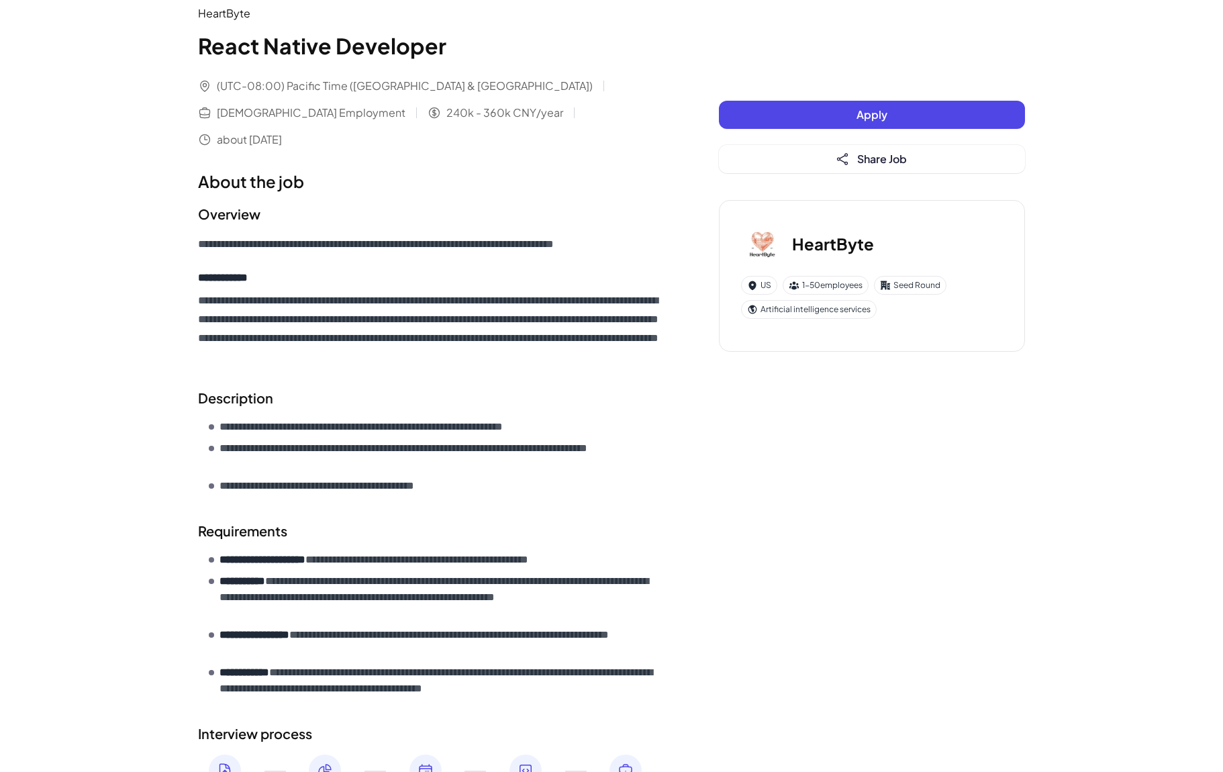
drag, startPoint x: 1097, startPoint y: 40, endPoint x: 1107, endPoint y: 34, distance: 11.7
click at [1097, 40] on div "**********" at bounding box center [611, 420] width 1223 height 974
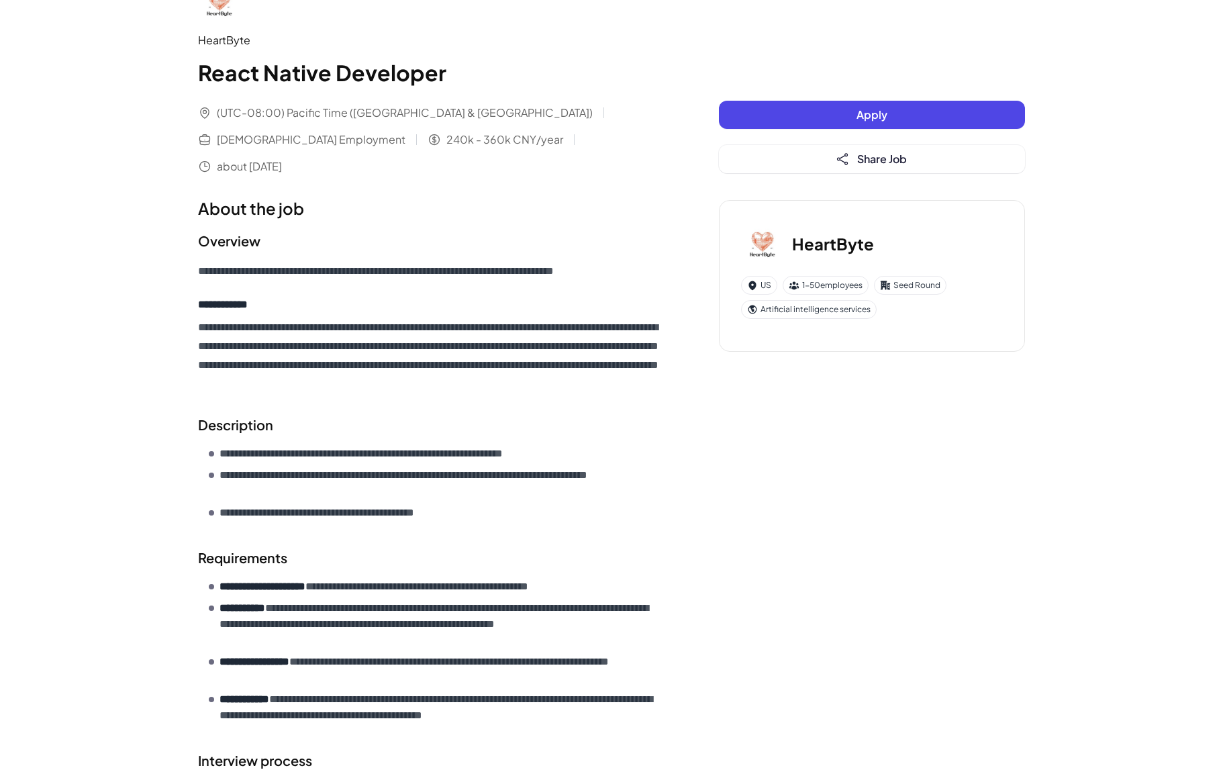
scroll to position [37, 0]
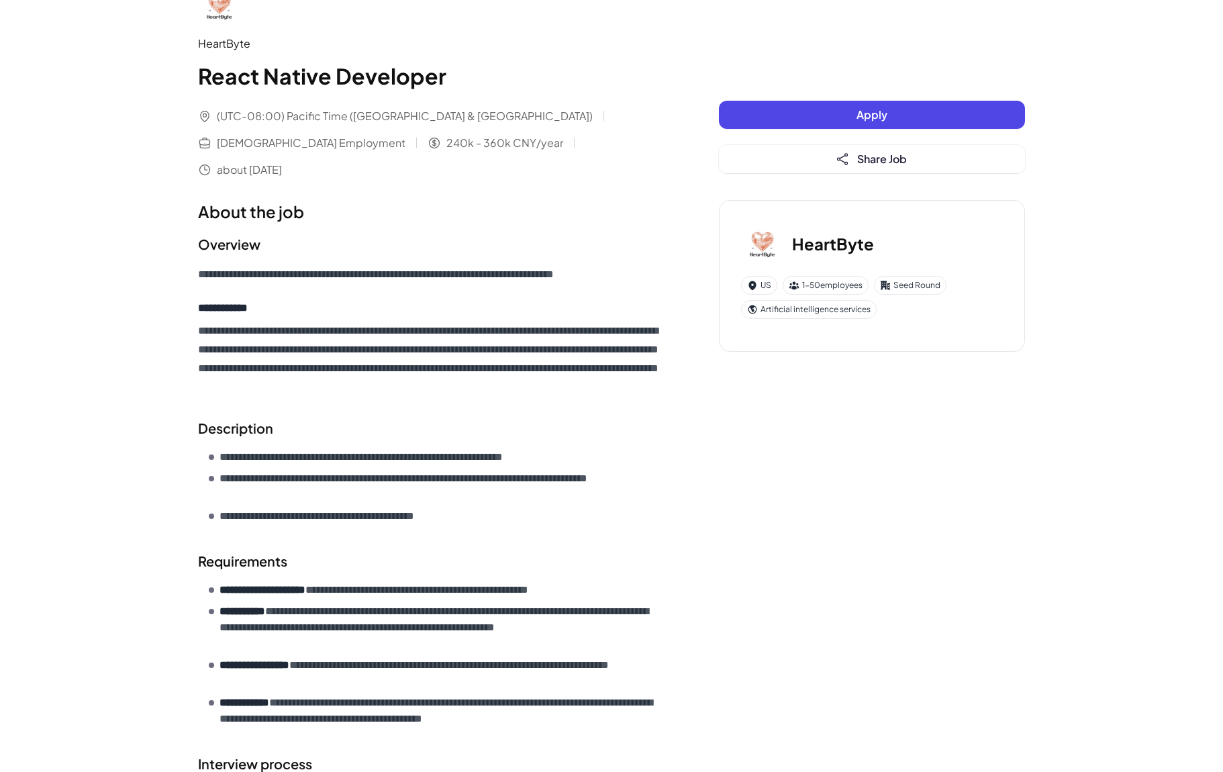
click at [446, 265] on p "**********" at bounding box center [431, 274] width 467 height 19
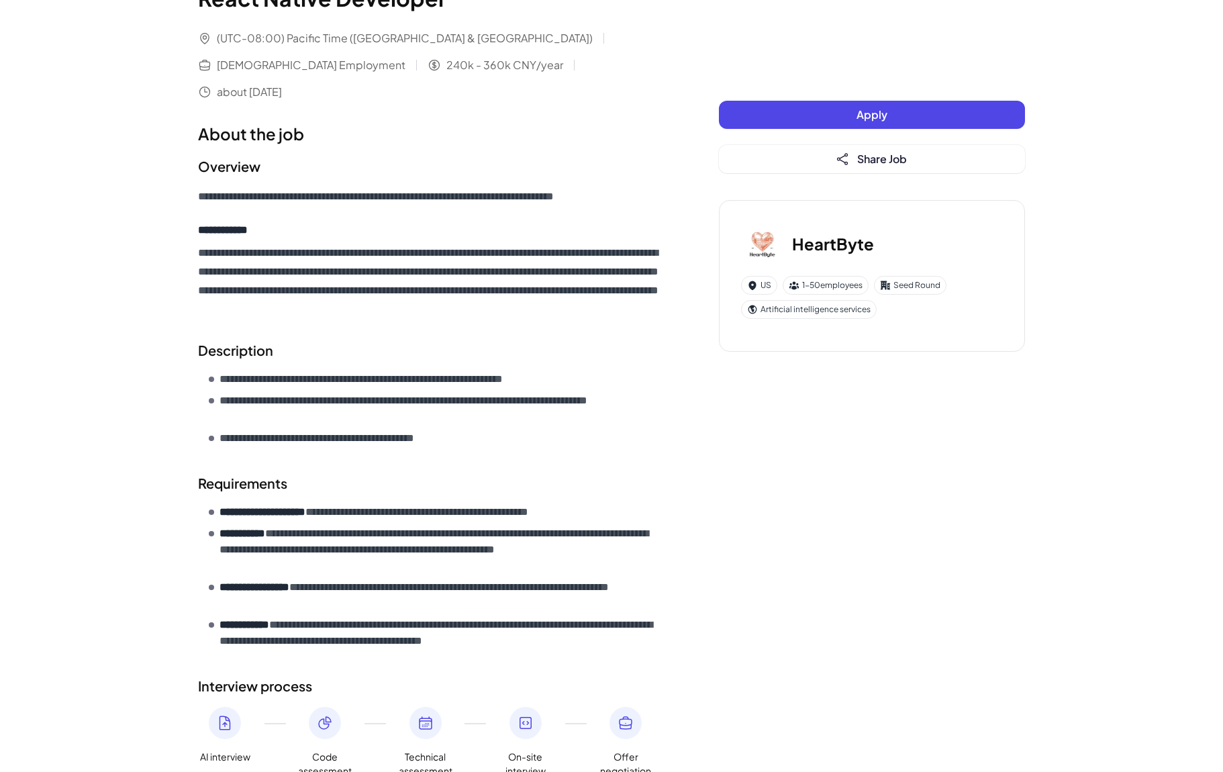
scroll to position [175, 0]
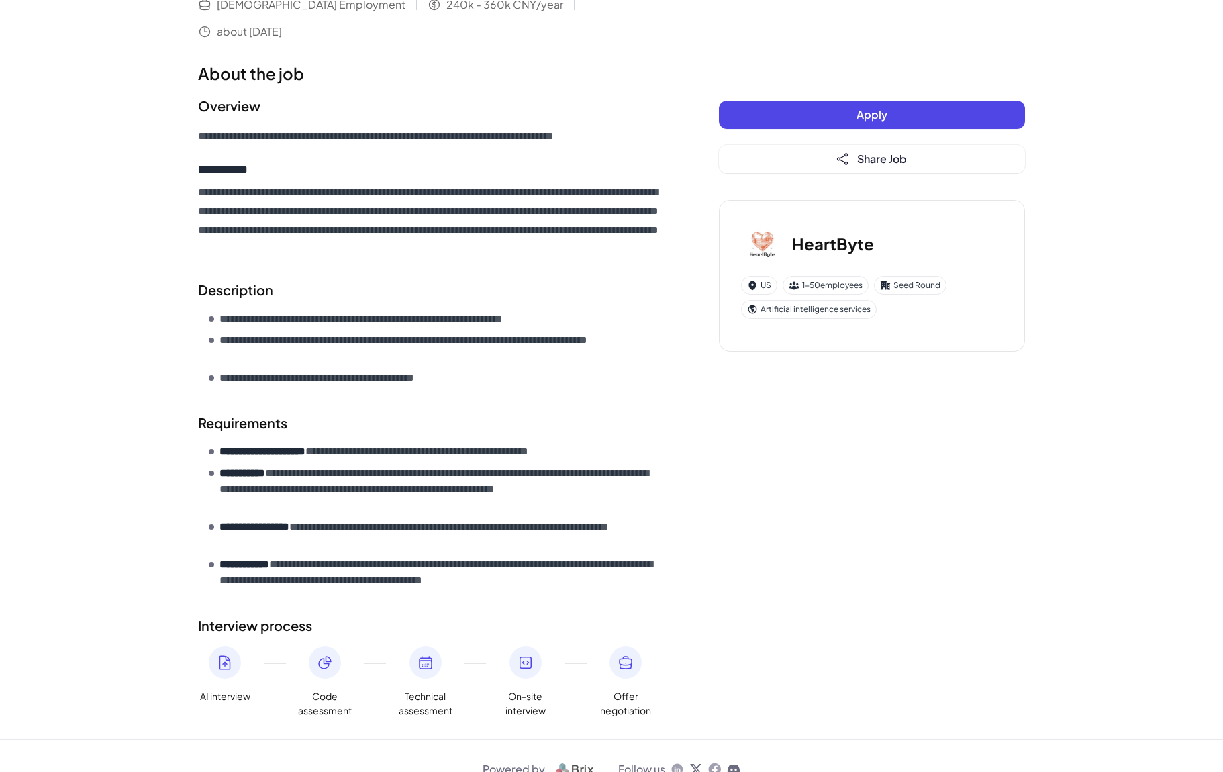
click at [758, 412] on div "**********" at bounding box center [611, 282] width 859 height 914
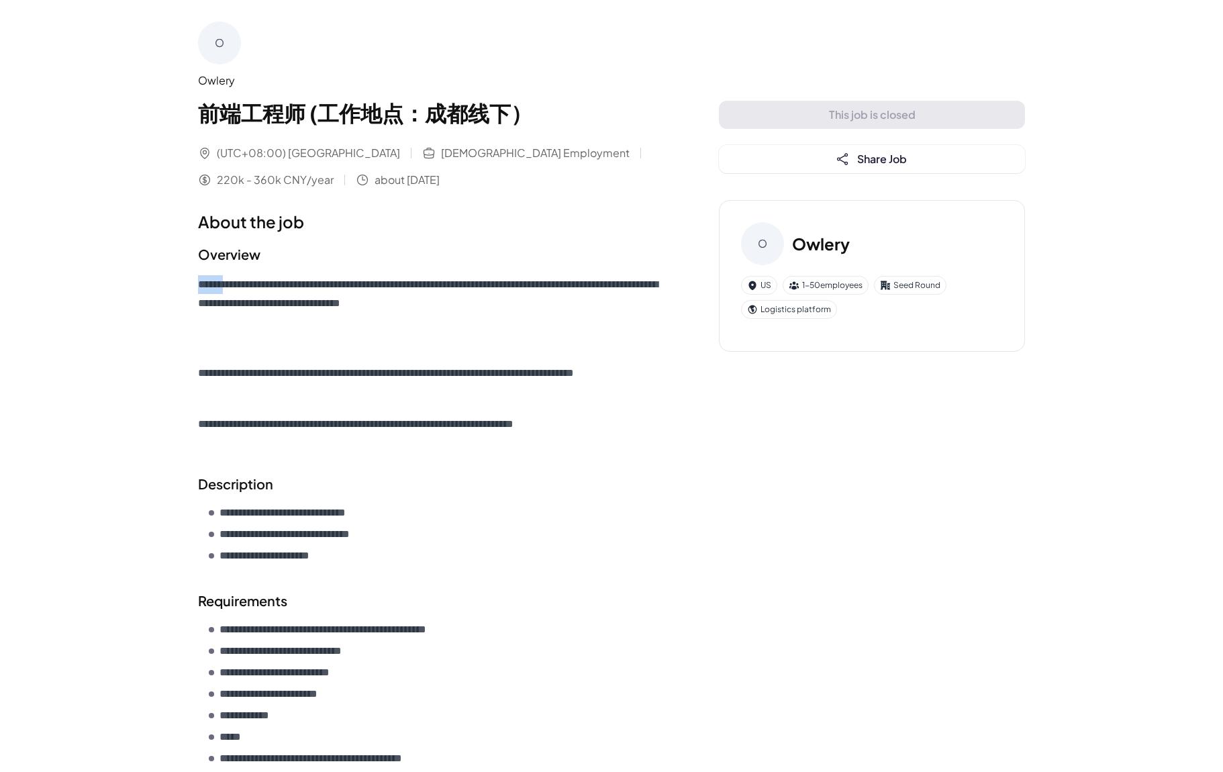
drag, startPoint x: 235, startPoint y: 287, endPoint x: 201, endPoint y: 287, distance: 33.6
click at [201, 287] on p "**********" at bounding box center [431, 312] width 467 height 75
copy p "******"
